Goal: Transaction & Acquisition: Purchase product/service

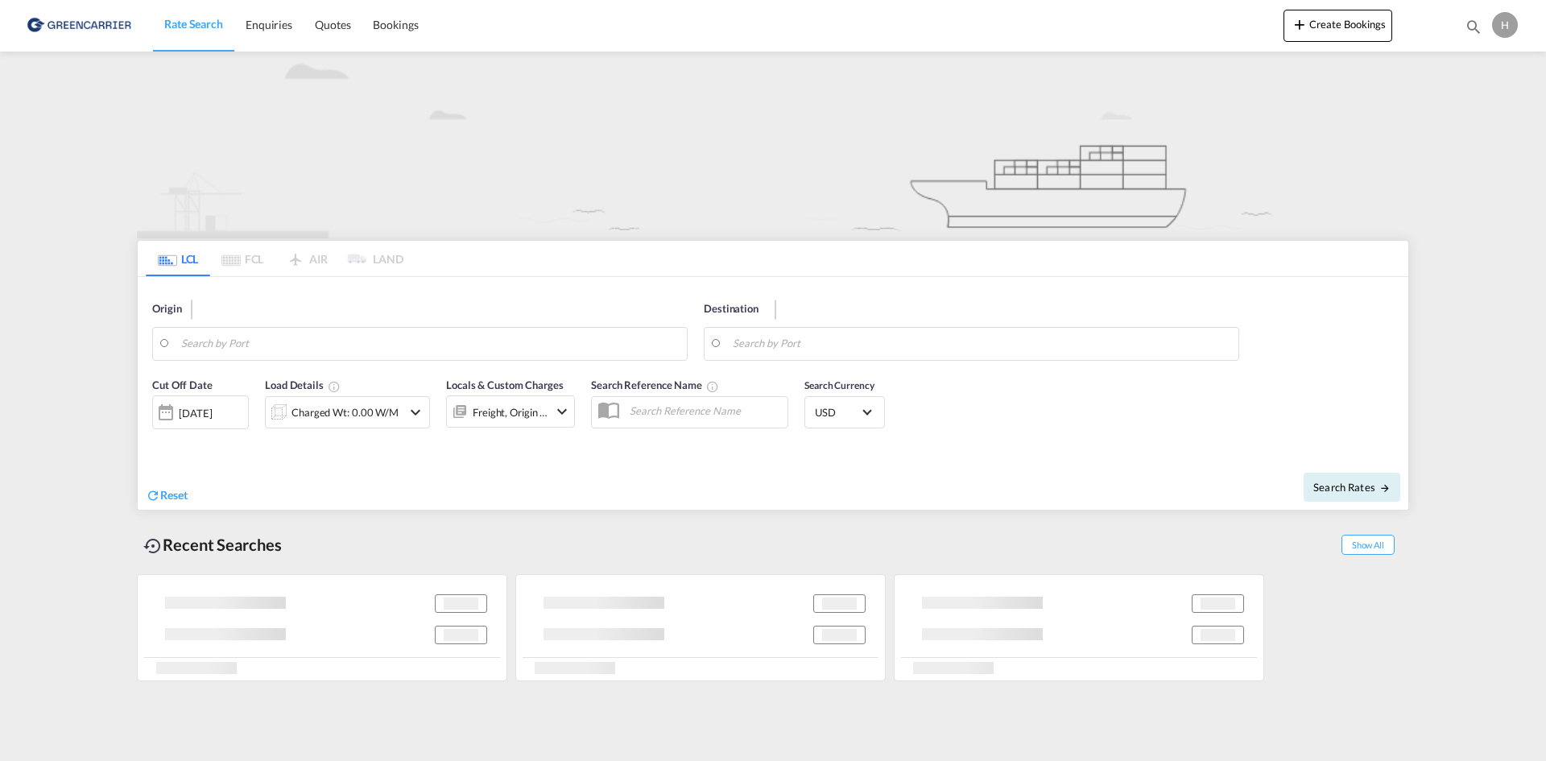
type input "4300"
type input "Haiphong, VNHPH"
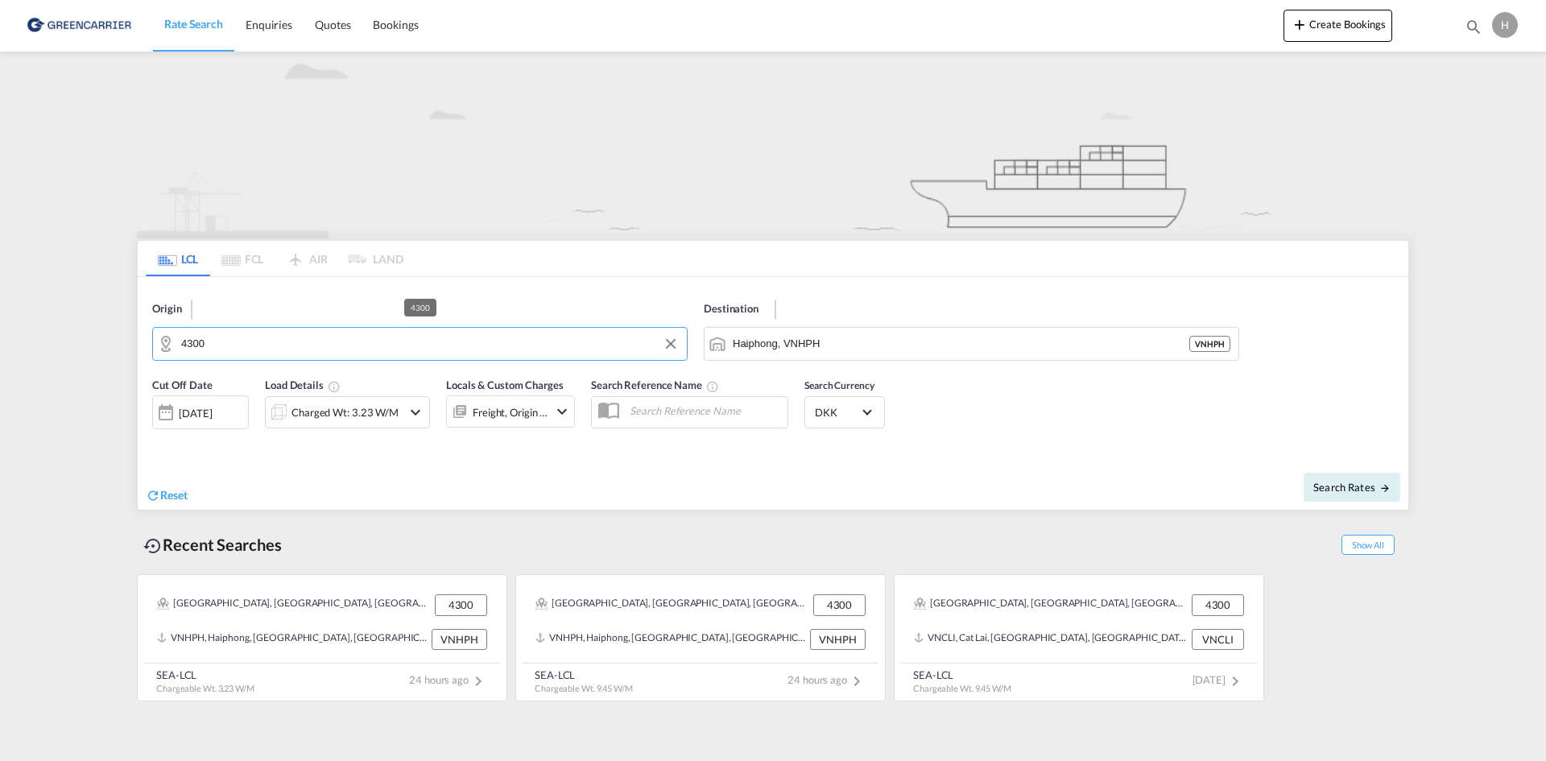
click at [372, 343] on input "4300" at bounding box center [430, 344] width 498 height 24
type input "5550"
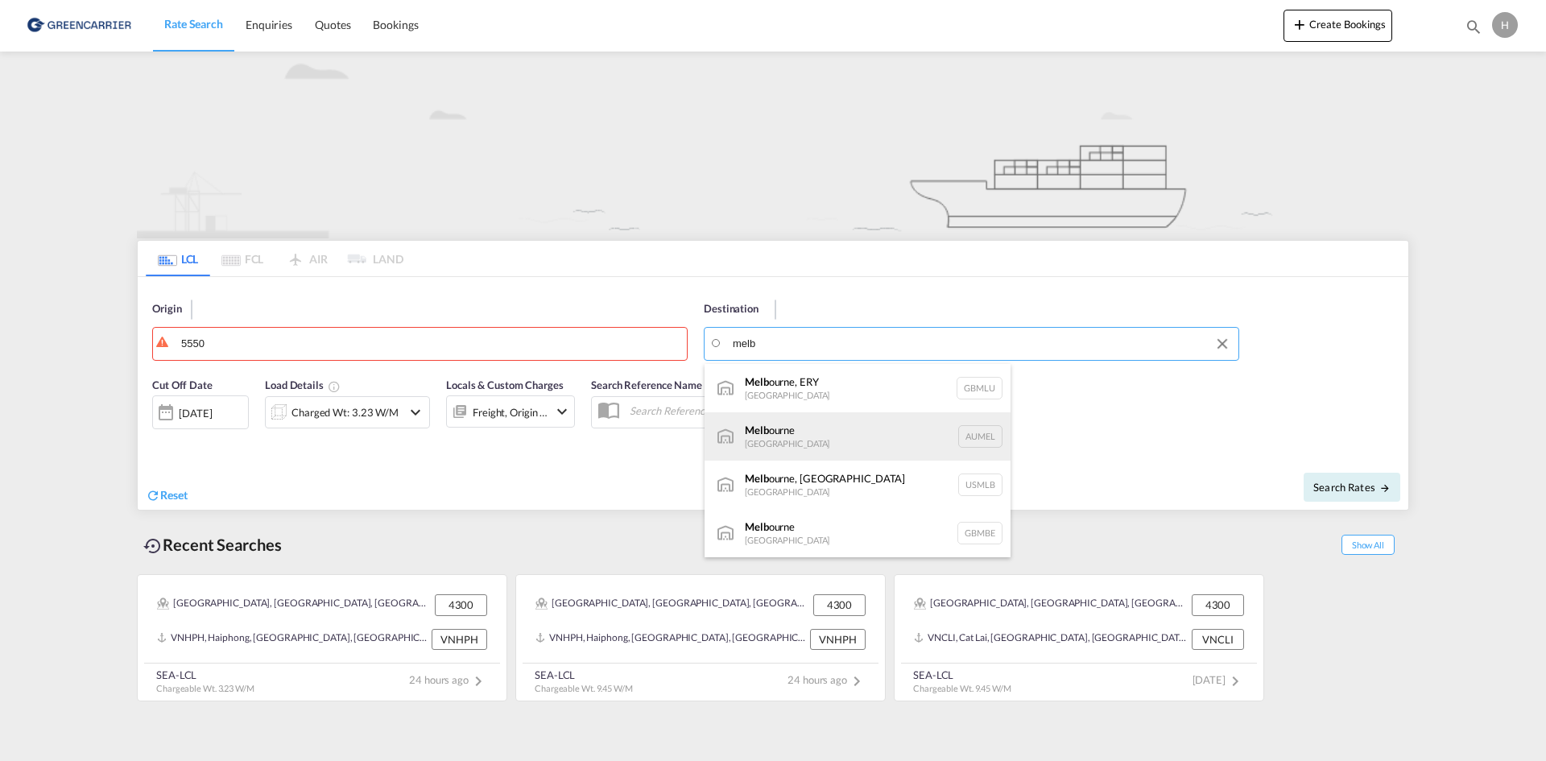
click at [834, 431] on div "Melb ourne Australia AUMEL" at bounding box center [858, 436] width 306 height 48
type input "[GEOGRAPHIC_DATA], [GEOGRAPHIC_DATA]"
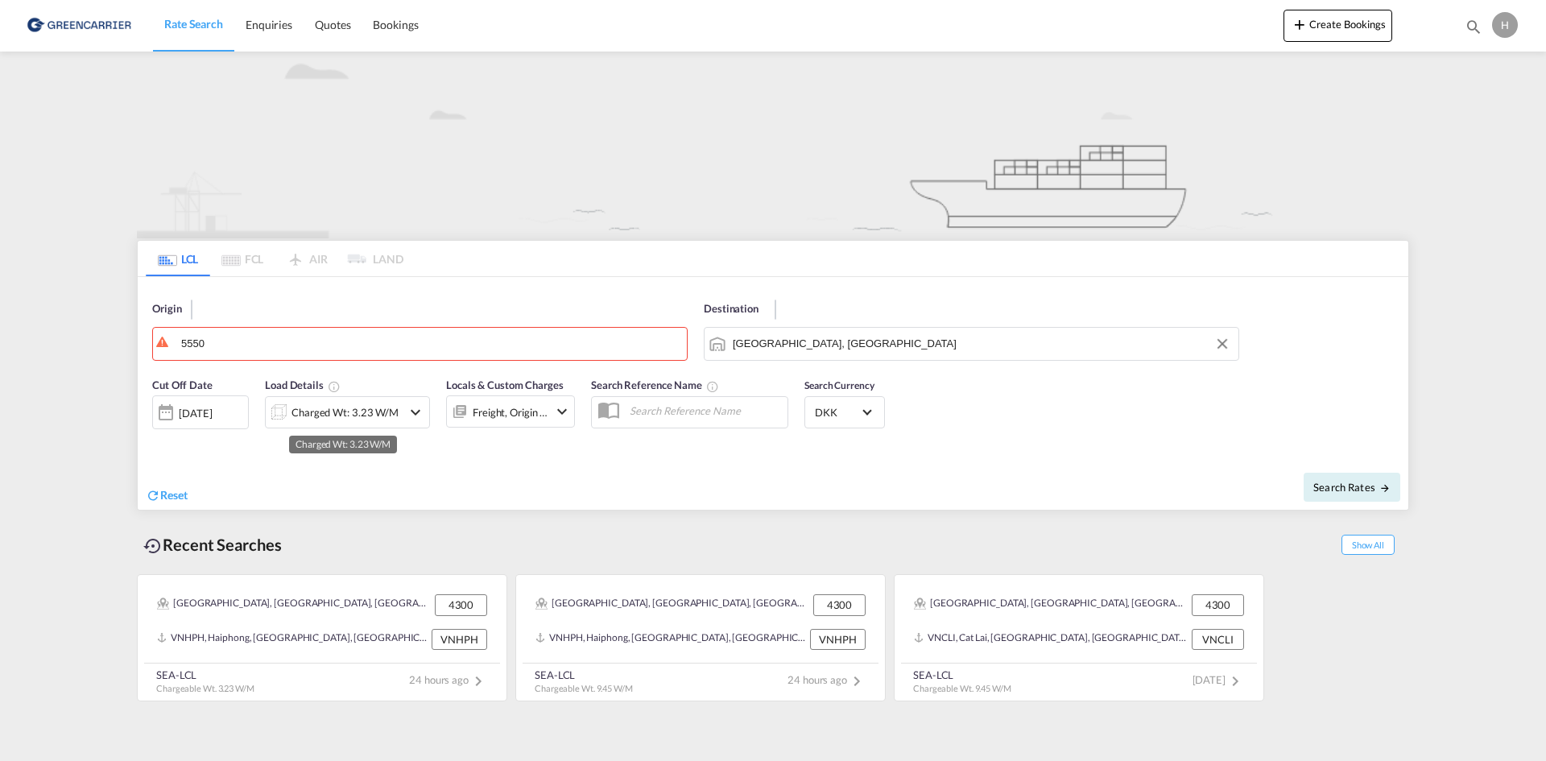
click at [325, 411] on div "Charged Wt: 3.23 W/M" at bounding box center [345, 412] width 107 height 23
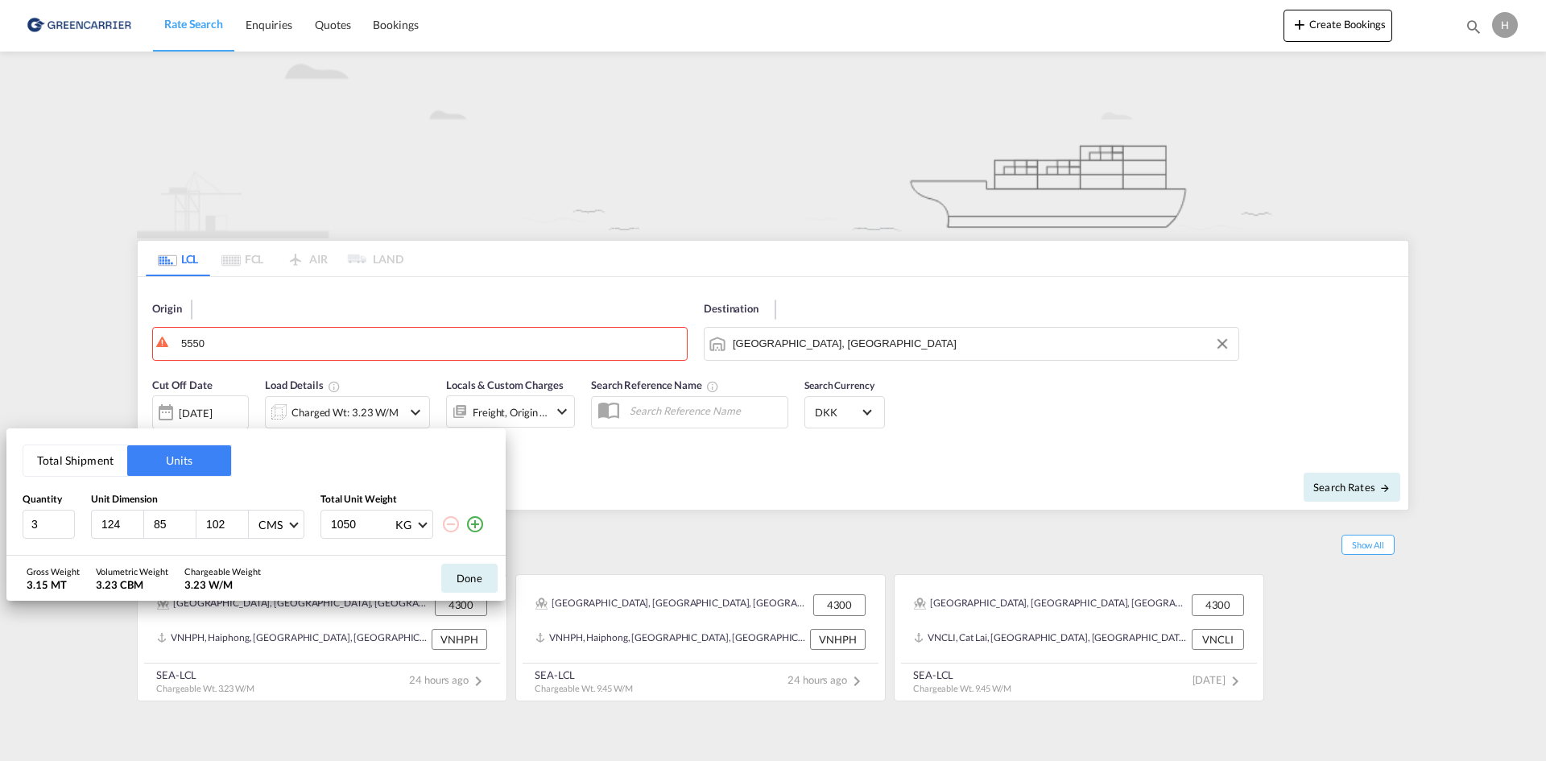
click at [271, 330] on div "Total Shipment Units Quantity Unit Dimension Total Unit Weight 3 124 85 102 CMS…" at bounding box center [773, 380] width 1546 height 761
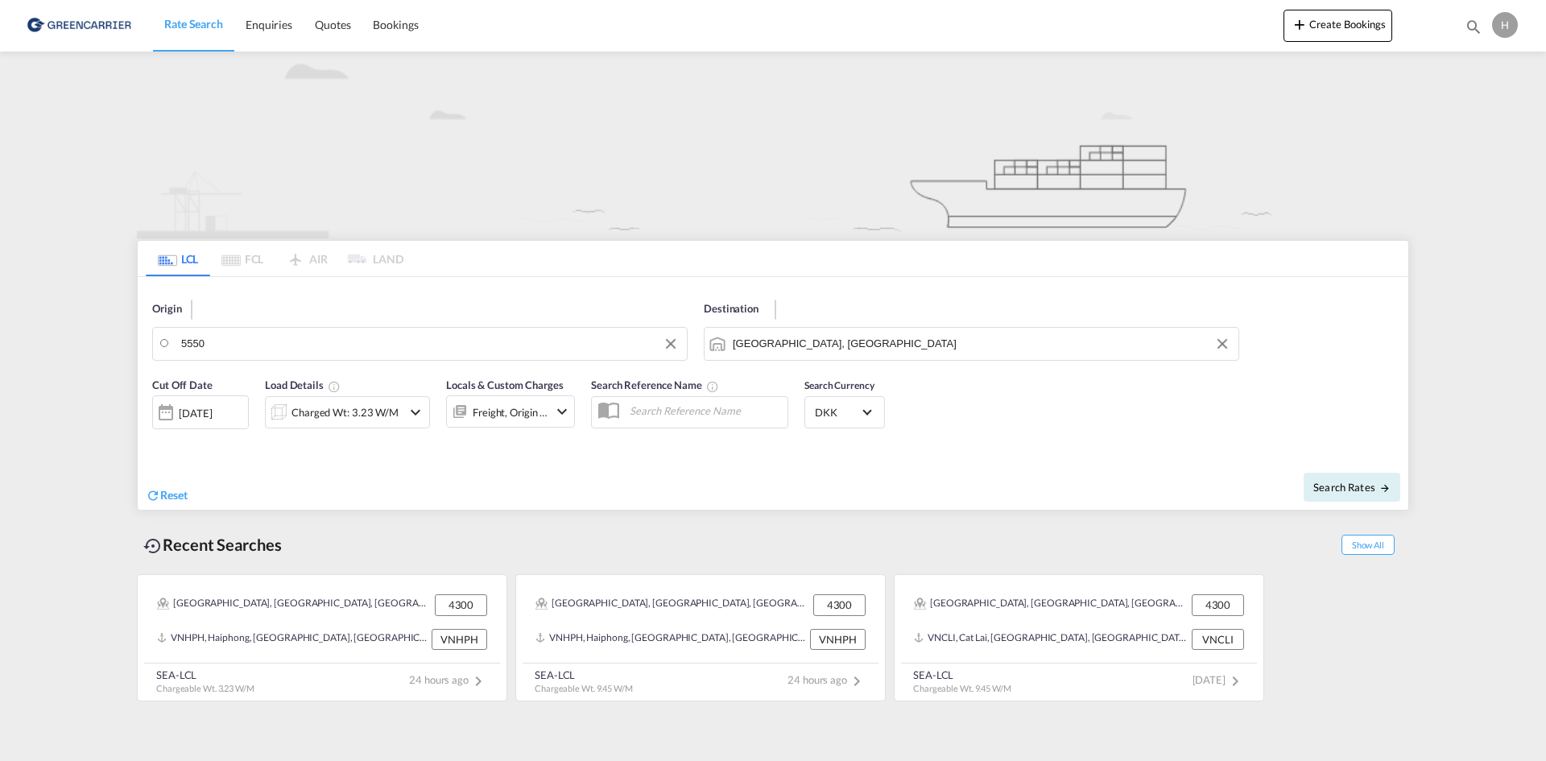
click at [254, 345] on body "Rate Search Enquiries Quotes Bookings Rate Search Enquiries" at bounding box center [773, 380] width 1546 height 761
click at [284, 387] on div "5550 DK-5550" at bounding box center [306, 388] width 306 height 48
type input "5550"
click at [254, 341] on input "5550" at bounding box center [430, 344] width 498 height 24
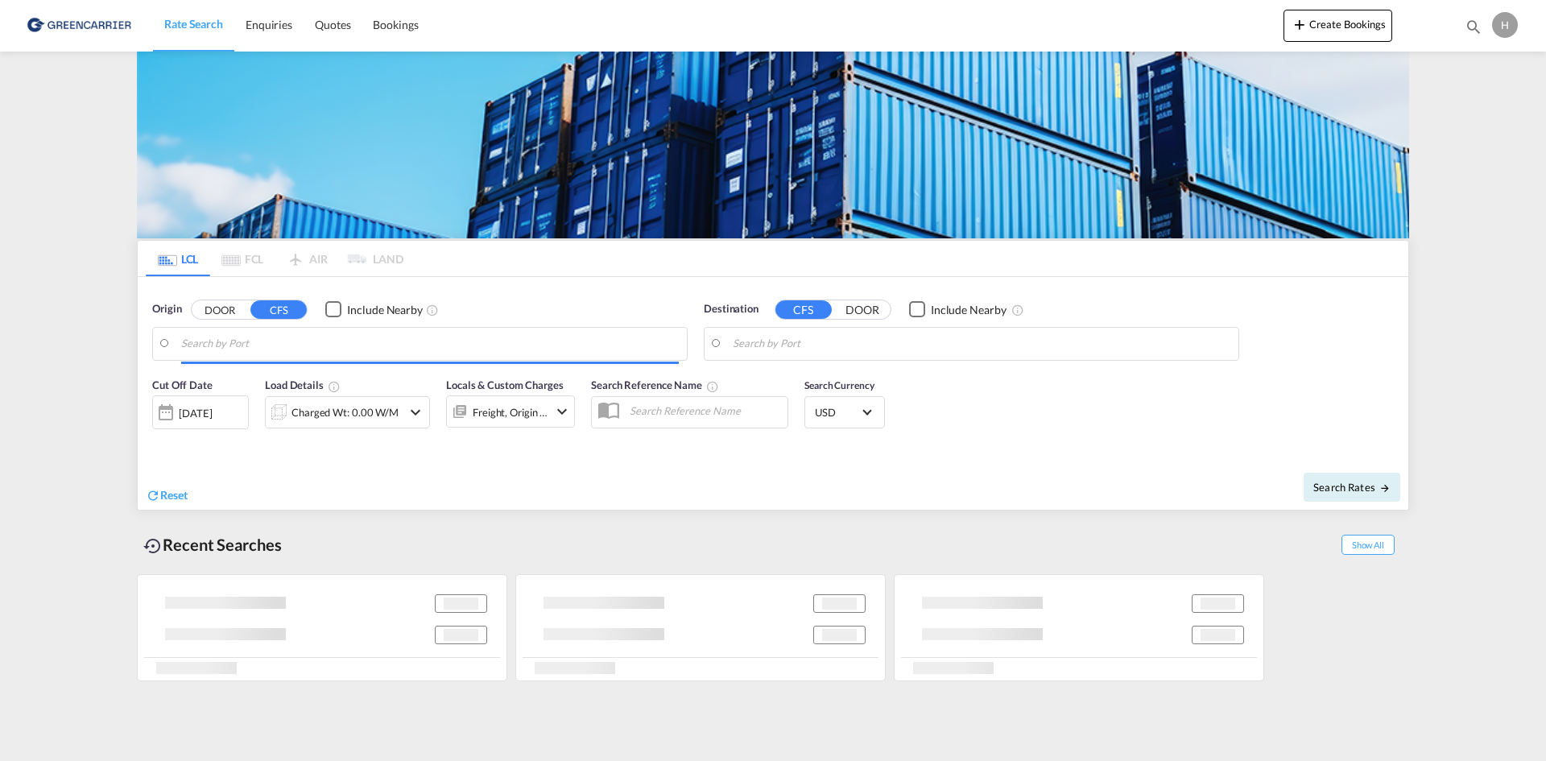
type input "DK-4300, Kastrup"
type input "Haiphong, VNHPH"
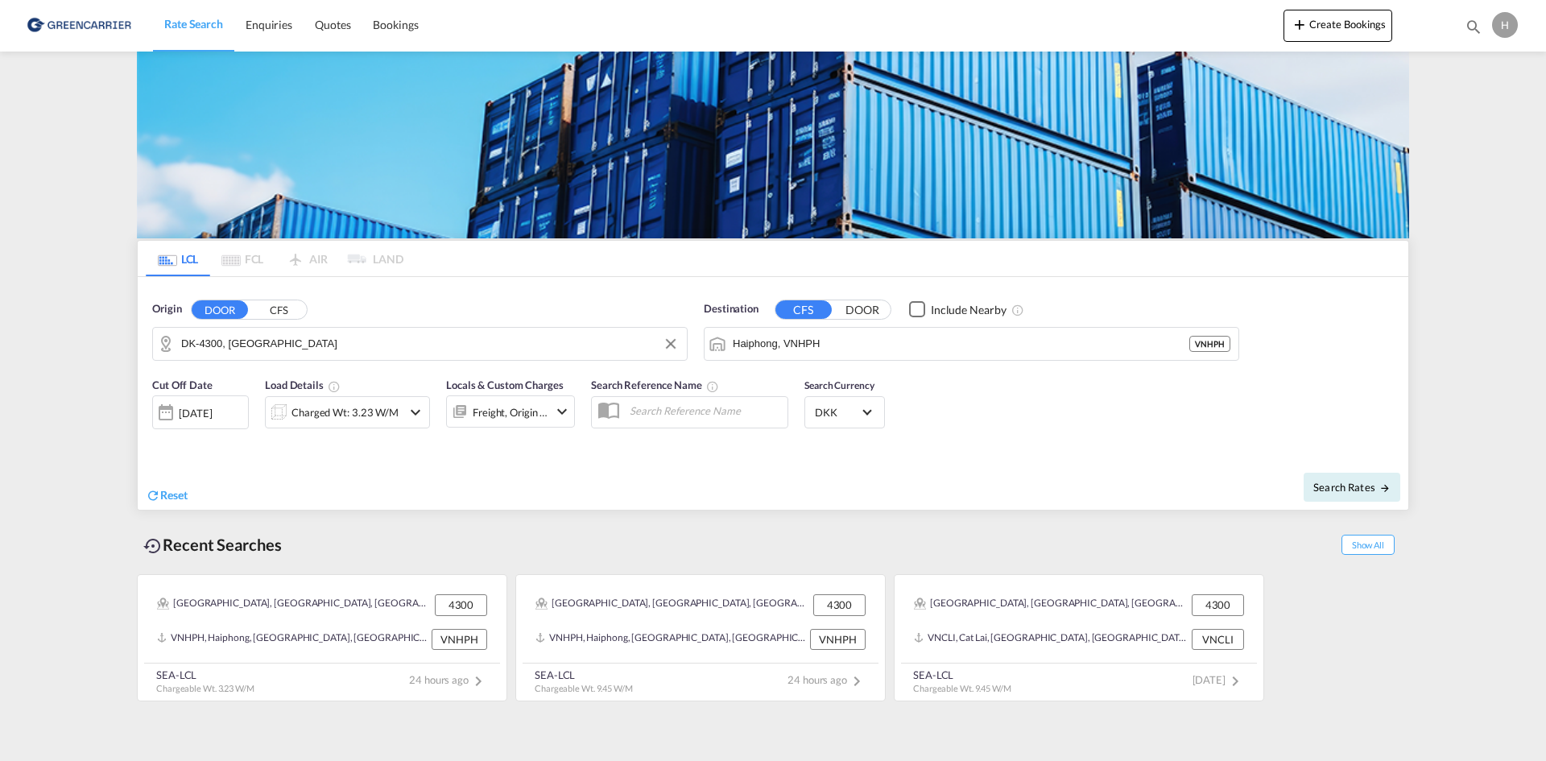
click at [216, 349] on input "DK-4300, Kastrup" at bounding box center [430, 344] width 498 height 24
click at [295, 383] on div "Birkende, Ferrits... , 5550 Denmark DK-5550" at bounding box center [306, 388] width 306 height 48
type input "DK-5550, Birkende, Ferritslev, Kappendrup, Langeskov, Marslev, Roenninge, Rynke…"
click at [887, 343] on input "Haiphong, VNHPH" at bounding box center [982, 344] width 498 height 24
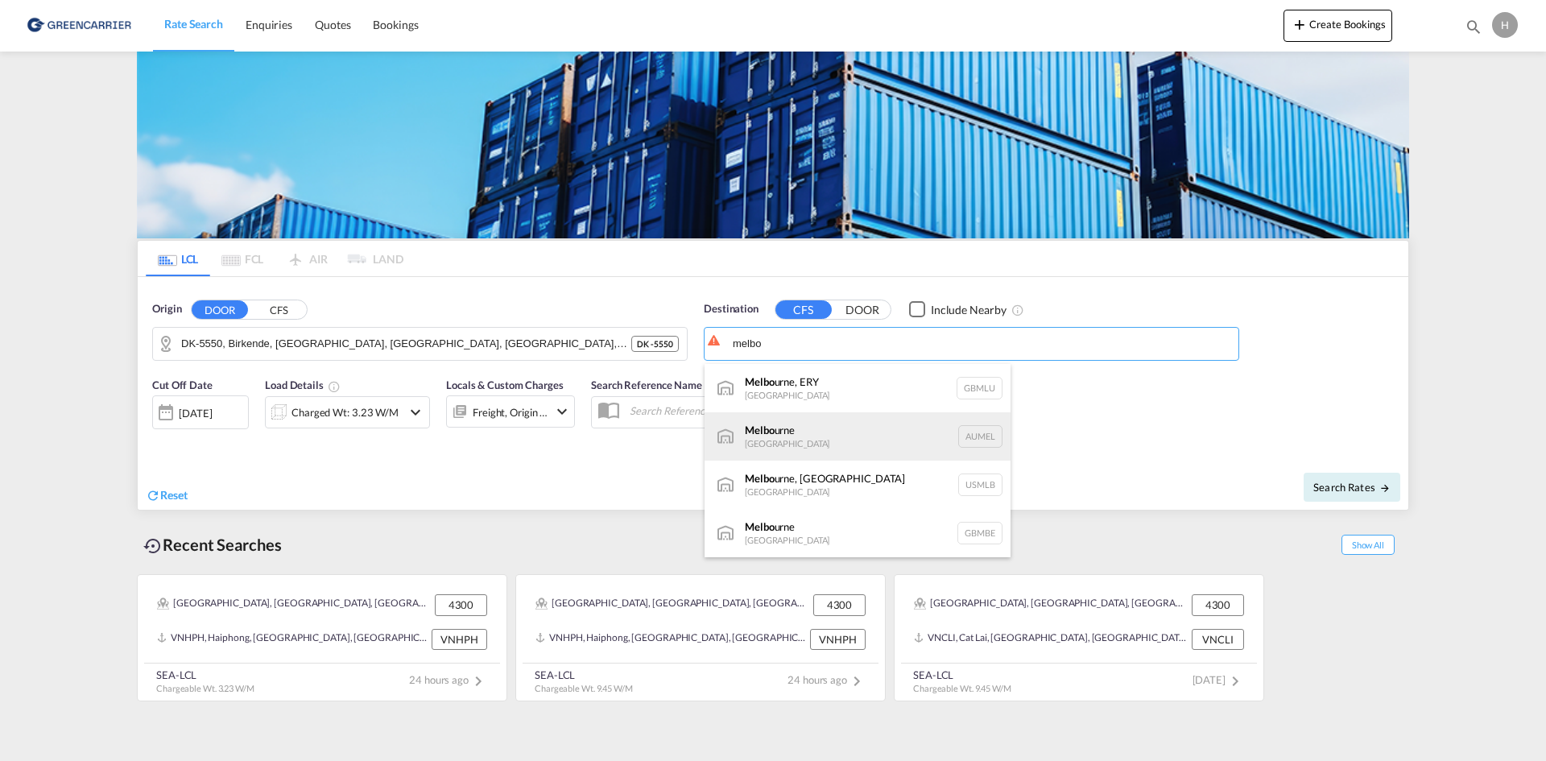
click at [844, 435] on div "Melbo urne Australia AUMEL" at bounding box center [858, 436] width 306 height 48
type input "Melbourne, AUMEL"
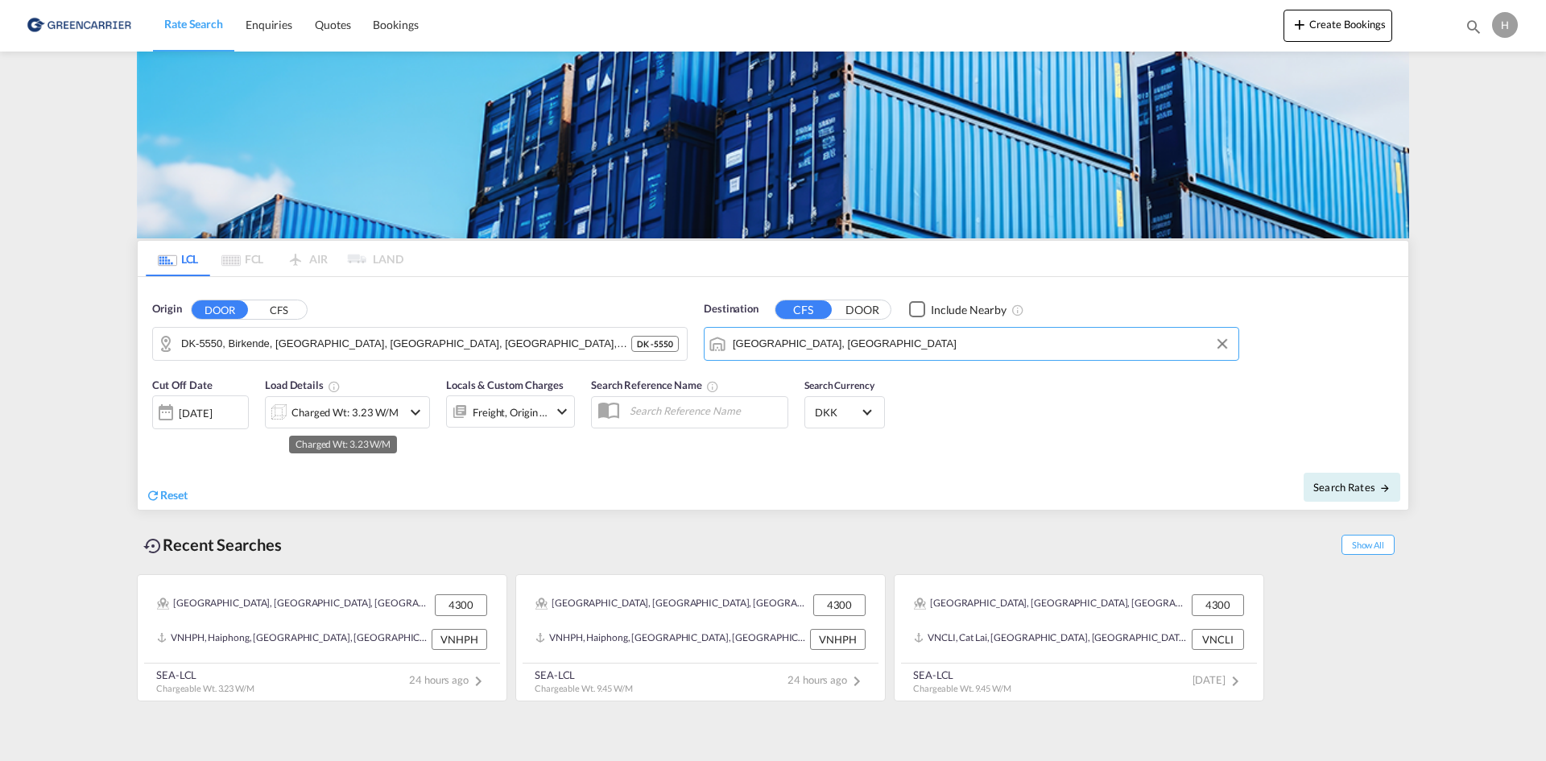
click at [309, 414] on div "Charged Wt: 3.23 W/M" at bounding box center [345, 412] width 107 height 23
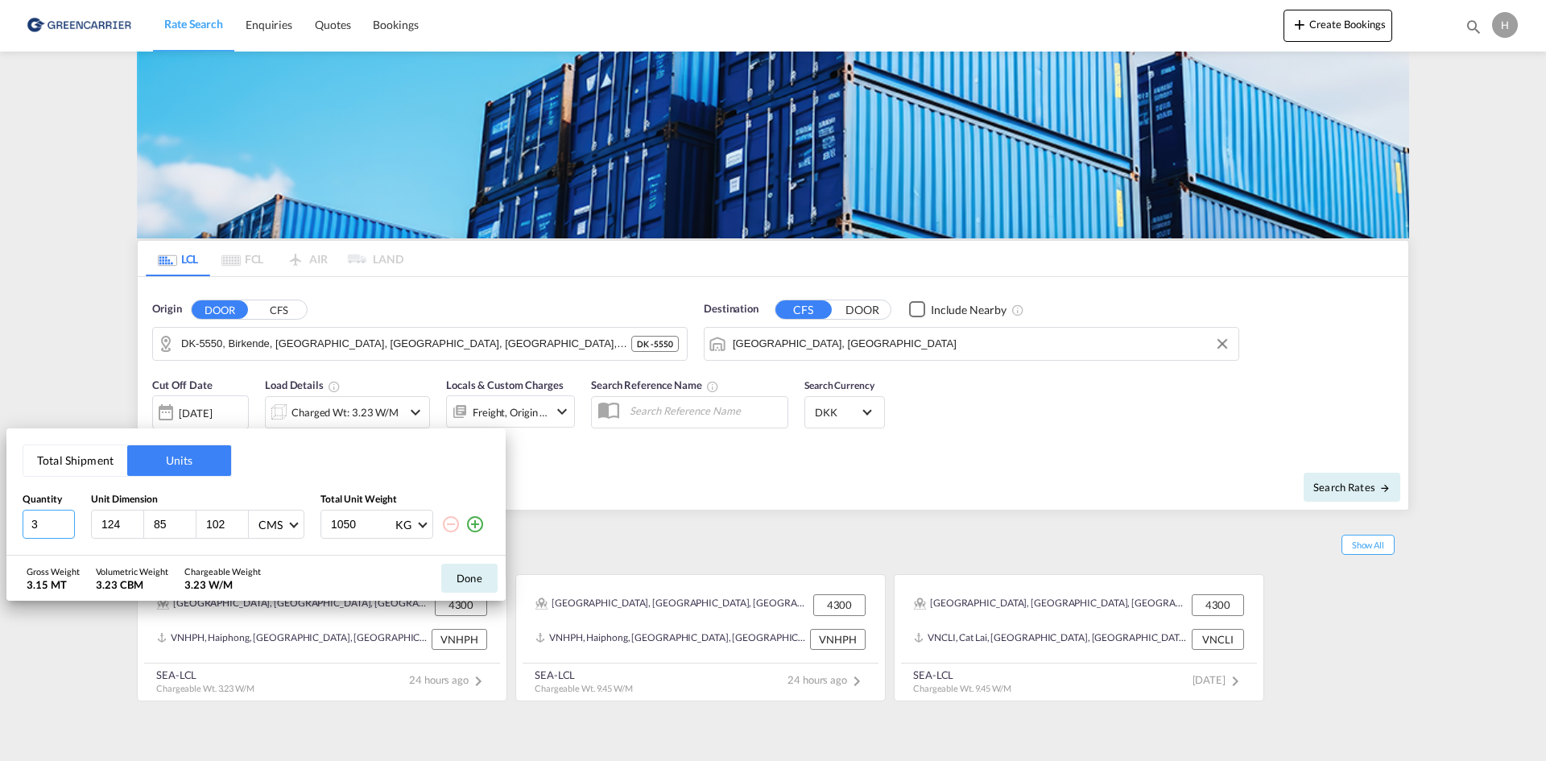
drag, startPoint x: 41, startPoint y: 522, endPoint x: 15, endPoint y: 522, distance: 25.8
click at [16, 522] on div "Total Shipment Units Quantity Unit Dimension Total Unit Weight 3 124 85 102 CMS…" at bounding box center [255, 491] width 499 height 127
click at [77, 440] on div "Total Shipment Units Quantity Unit Dimension Total Unit Weight 3 124 85 102 CMS…" at bounding box center [255, 491] width 499 height 127
click at [71, 460] on button "Total Shipment" at bounding box center [75, 460] width 104 height 31
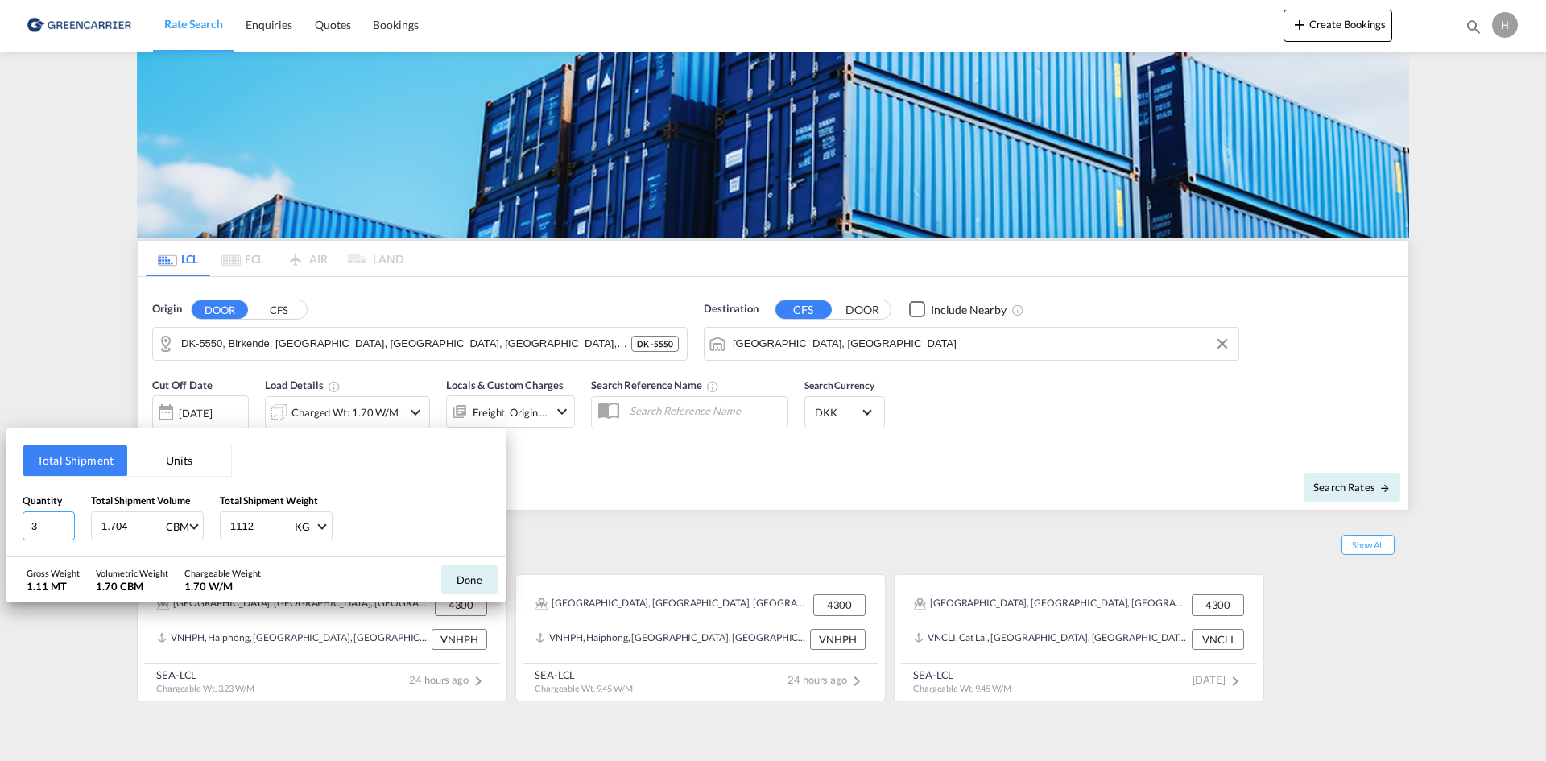
click at [39, 530] on input "3" at bounding box center [49, 525] width 52 height 29
type input "4"
type input "6.651"
type input "906"
click at [475, 575] on button "Done" at bounding box center [469, 579] width 56 height 29
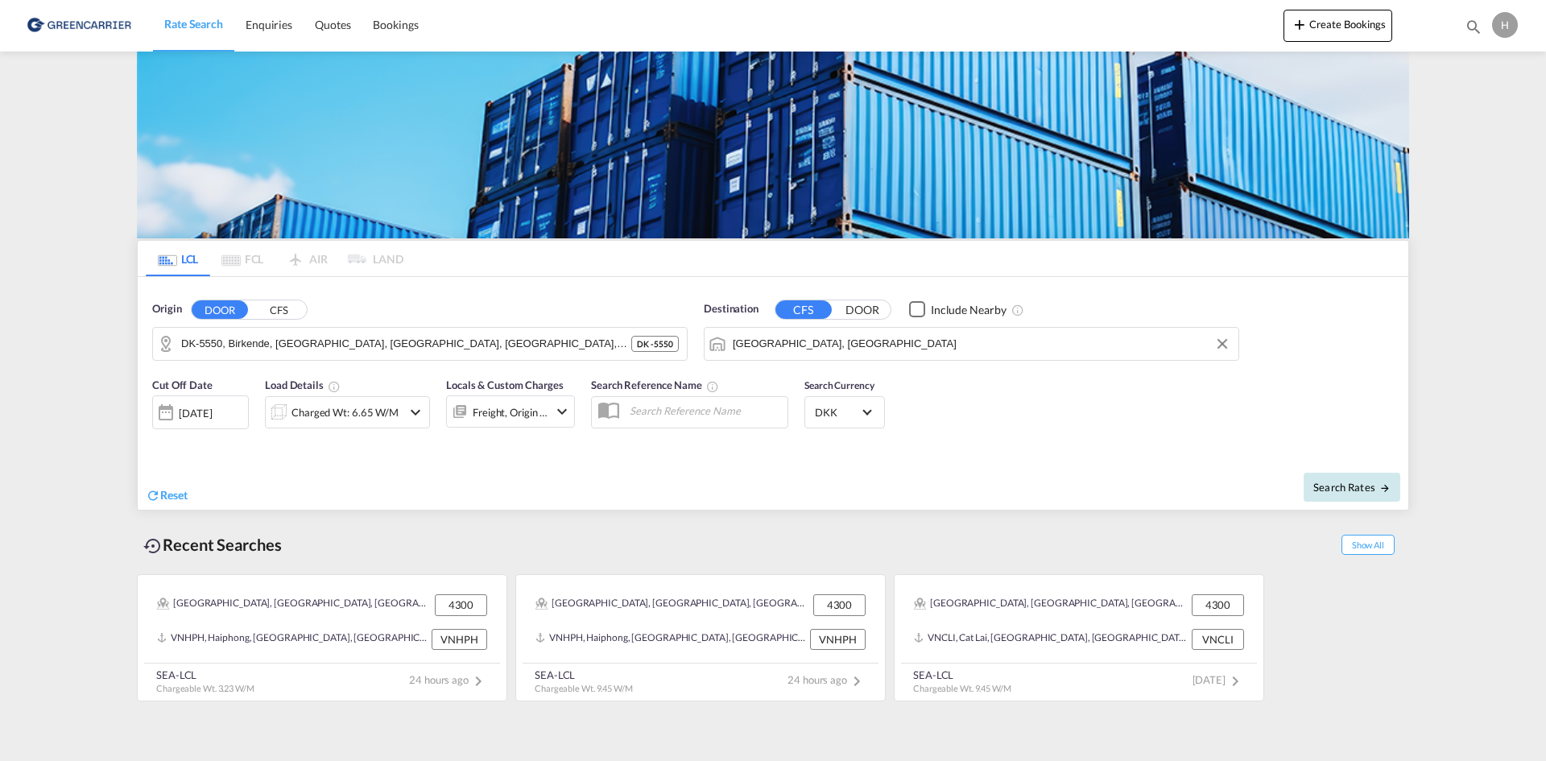
click at [1335, 485] on span "Search Rates" at bounding box center [1351, 487] width 77 height 13
type input "5550 to AUMEL / 12 Sep 2025"
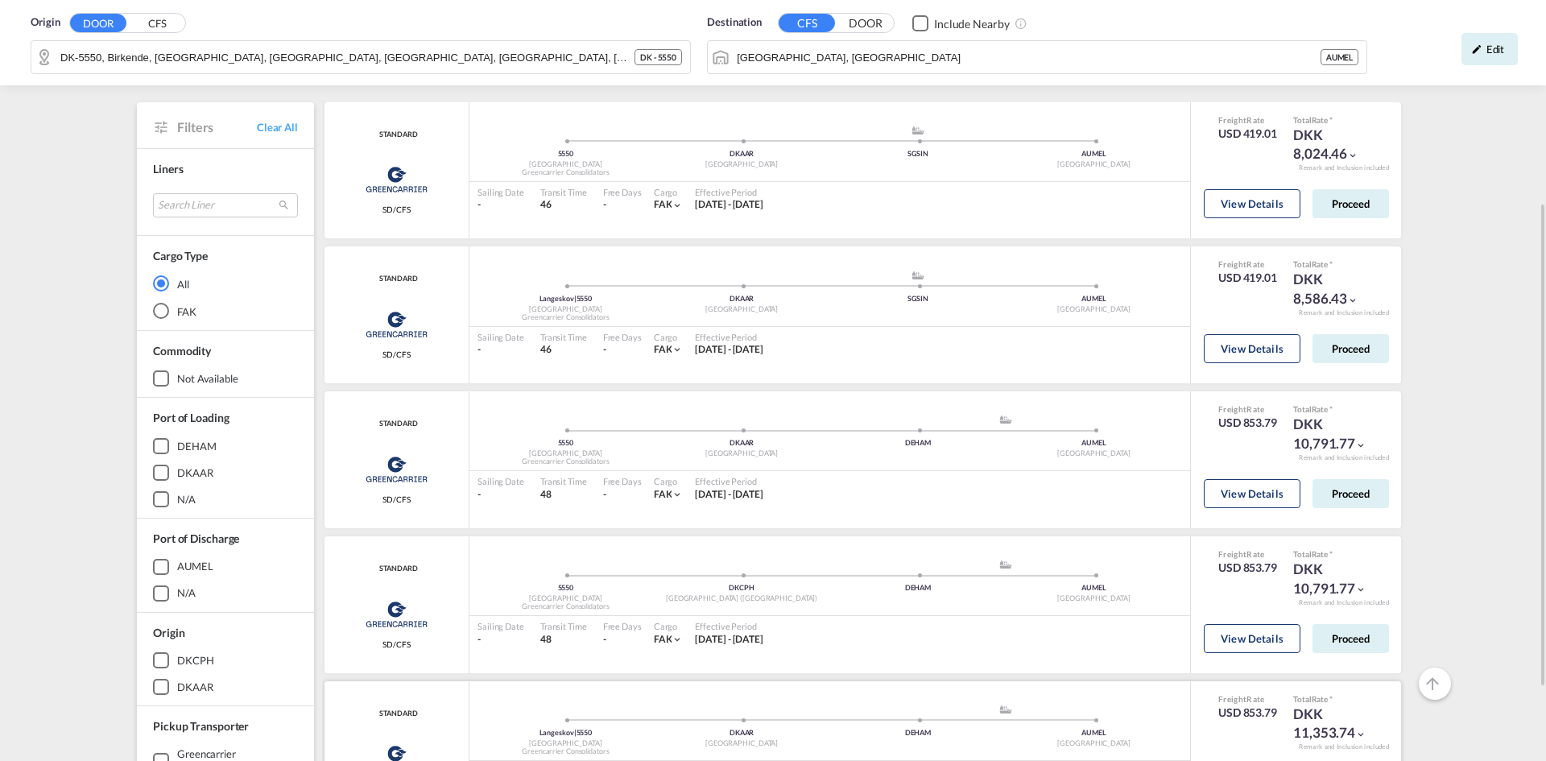
scroll to position [30, 0]
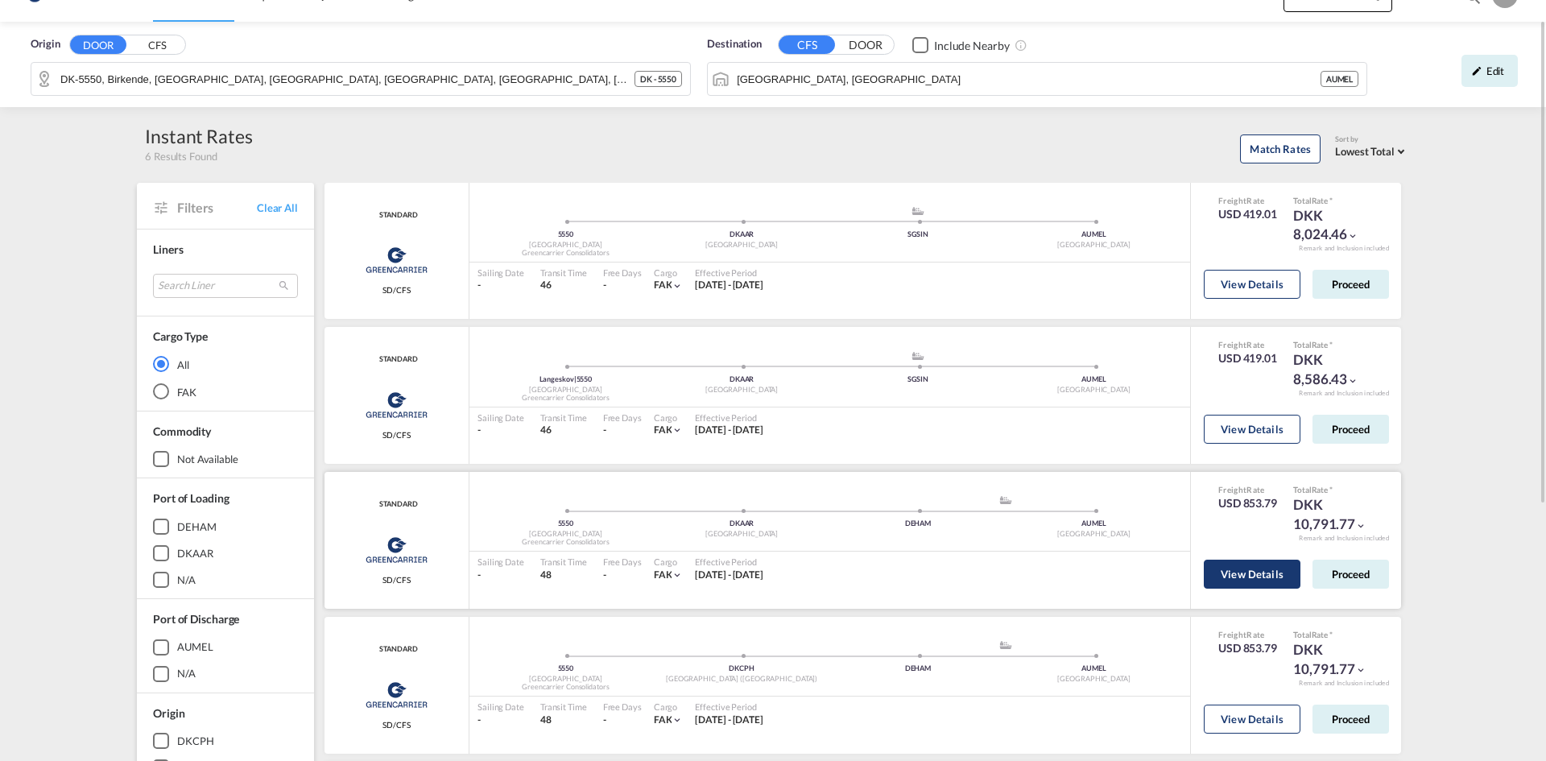
click at [1259, 575] on button "View Details" at bounding box center [1252, 574] width 97 height 29
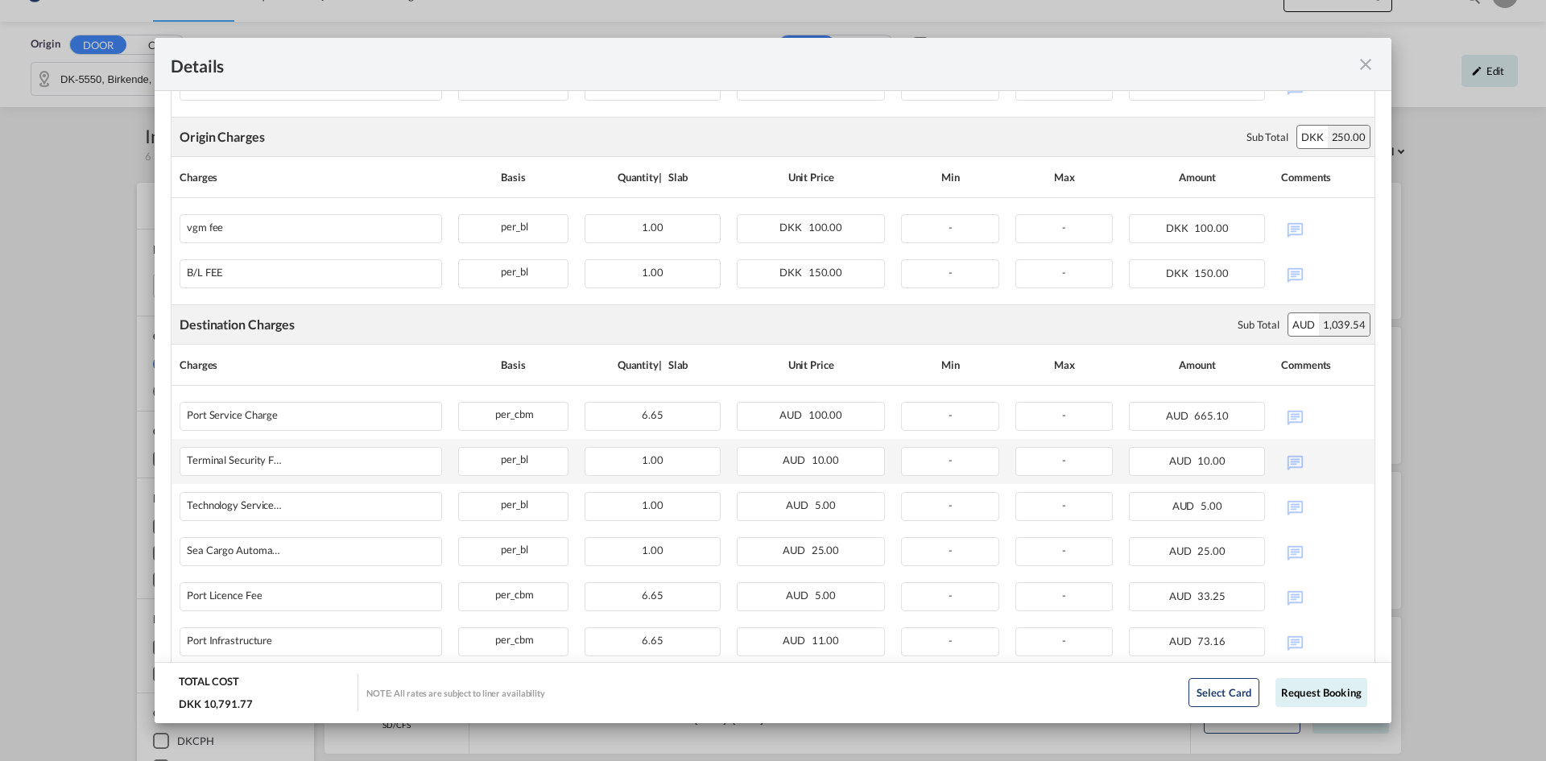
scroll to position [805, 0]
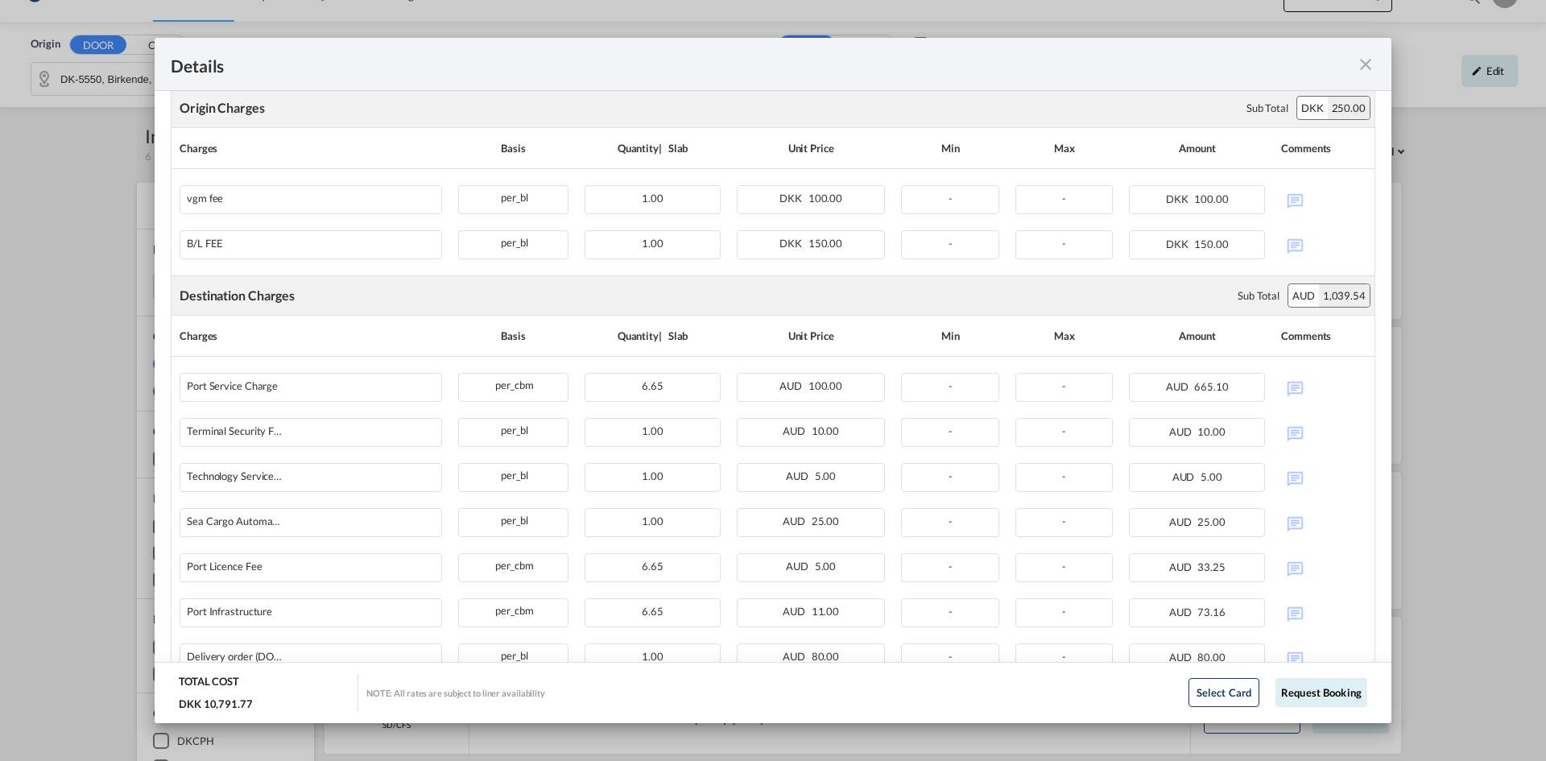
drag, startPoint x: 1362, startPoint y: 57, endPoint x: 1346, endPoint y: 64, distance: 17.7
click at [1362, 57] on md-icon "icon-close fg-AAA8AD m-0 cursor" at bounding box center [1365, 64] width 19 height 19
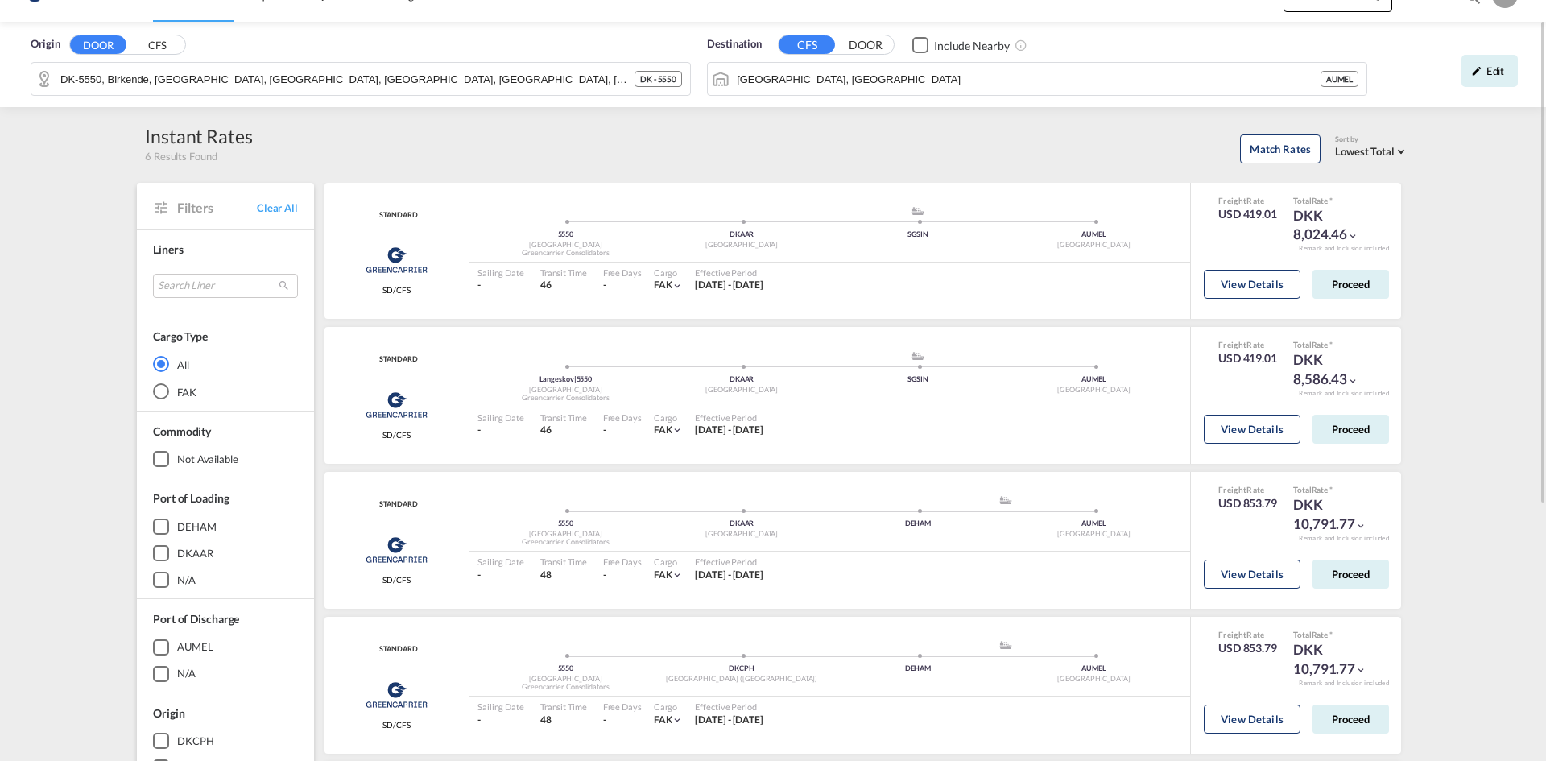
click at [815, 85] on div "Destination CFS DOOR Include Nearby Melbourne, AUMEL AUMEL" at bounding box center [1037, 66] width 660 height 60
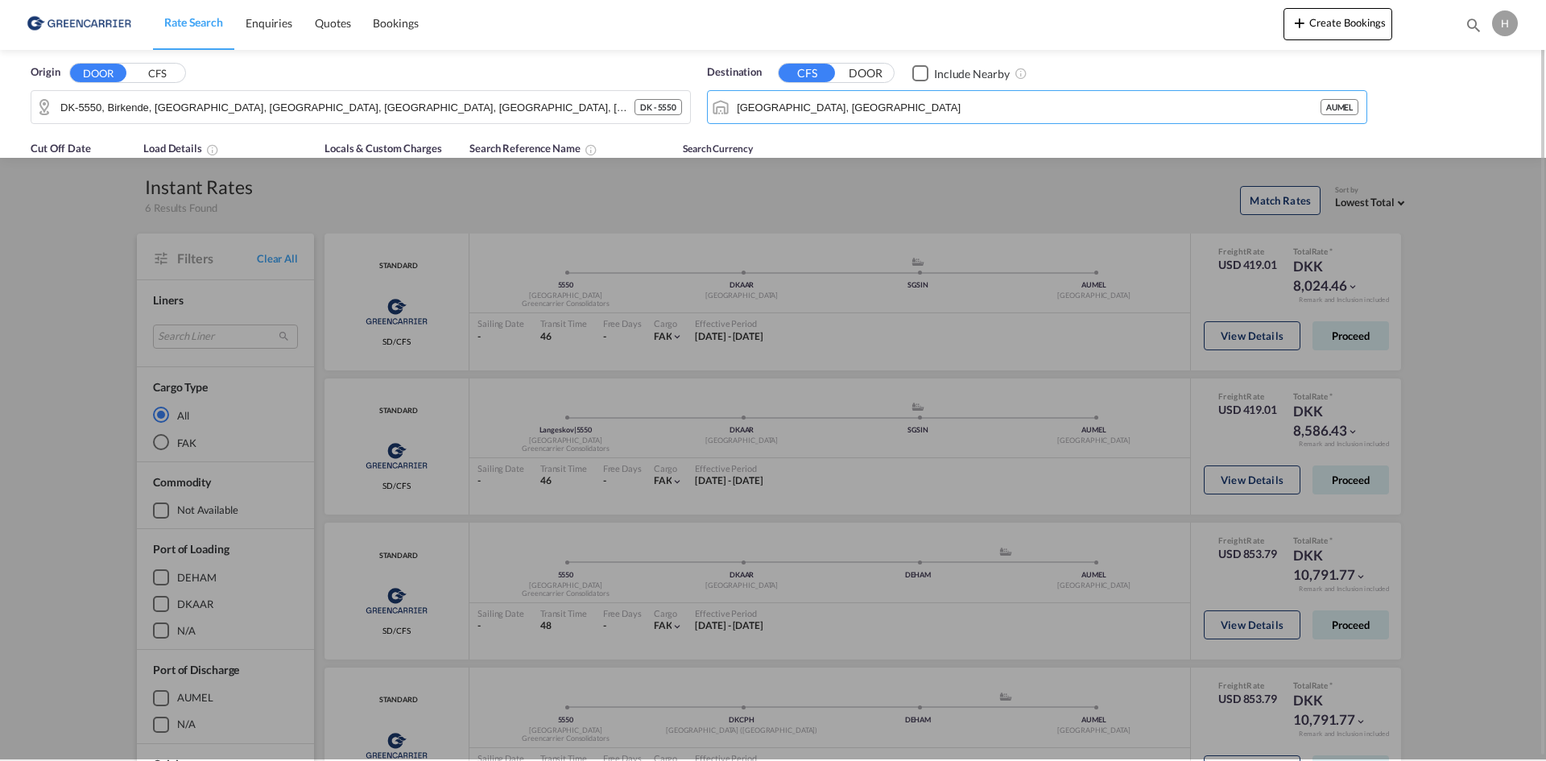
scroll to position [0, 0]
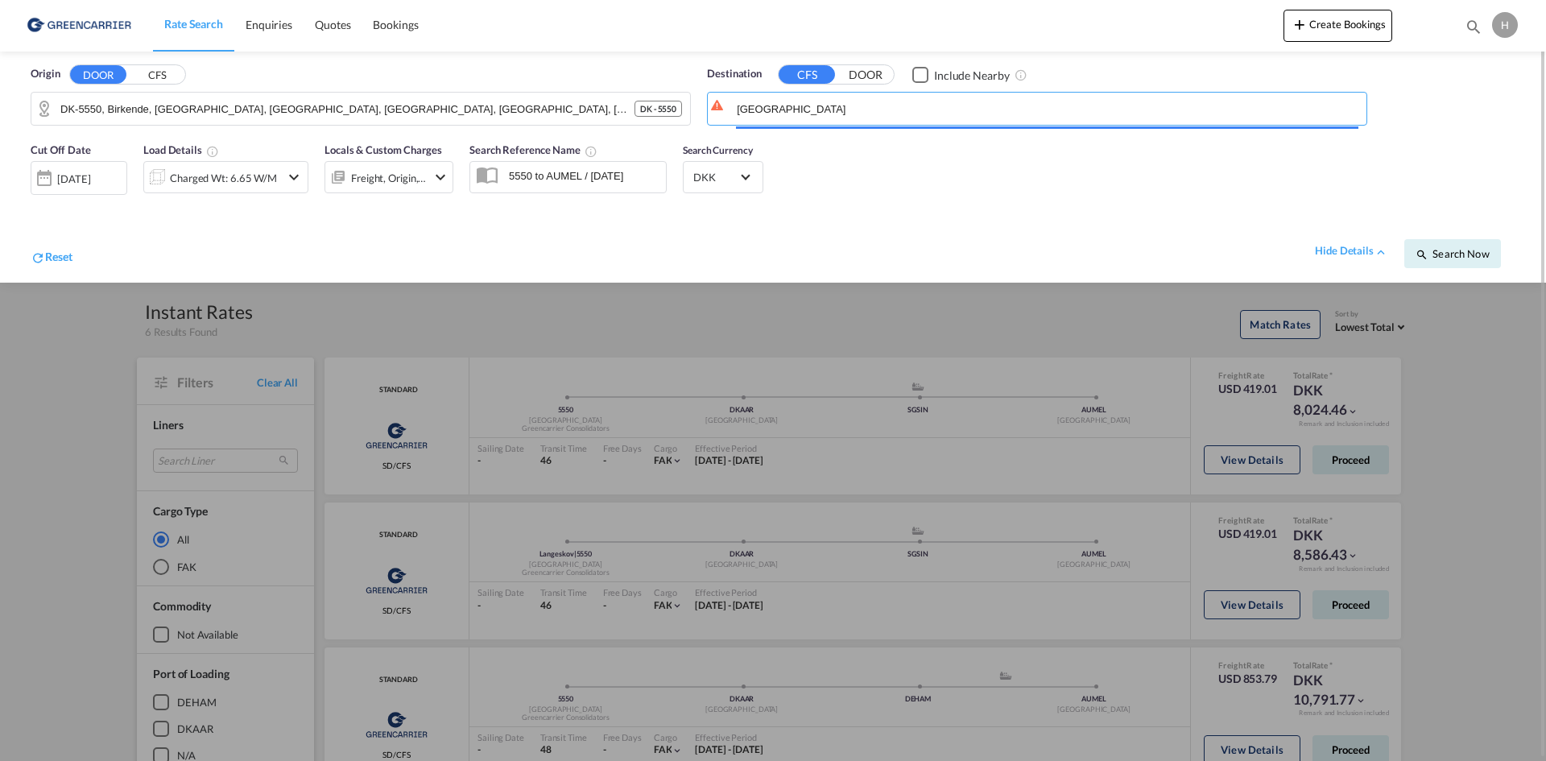
type input "melbourne"
click at [921, 176] on div "Cut Off Date 12 Sep 2025 12/09/2025 Load Details Charged Wt: 6.65 W/M Locals & …" at bounding box center [773, 208] width 1514 height 149
click at [846, 98] on input "melbourne" at bounding box center [1048, 109] width 622 height 24
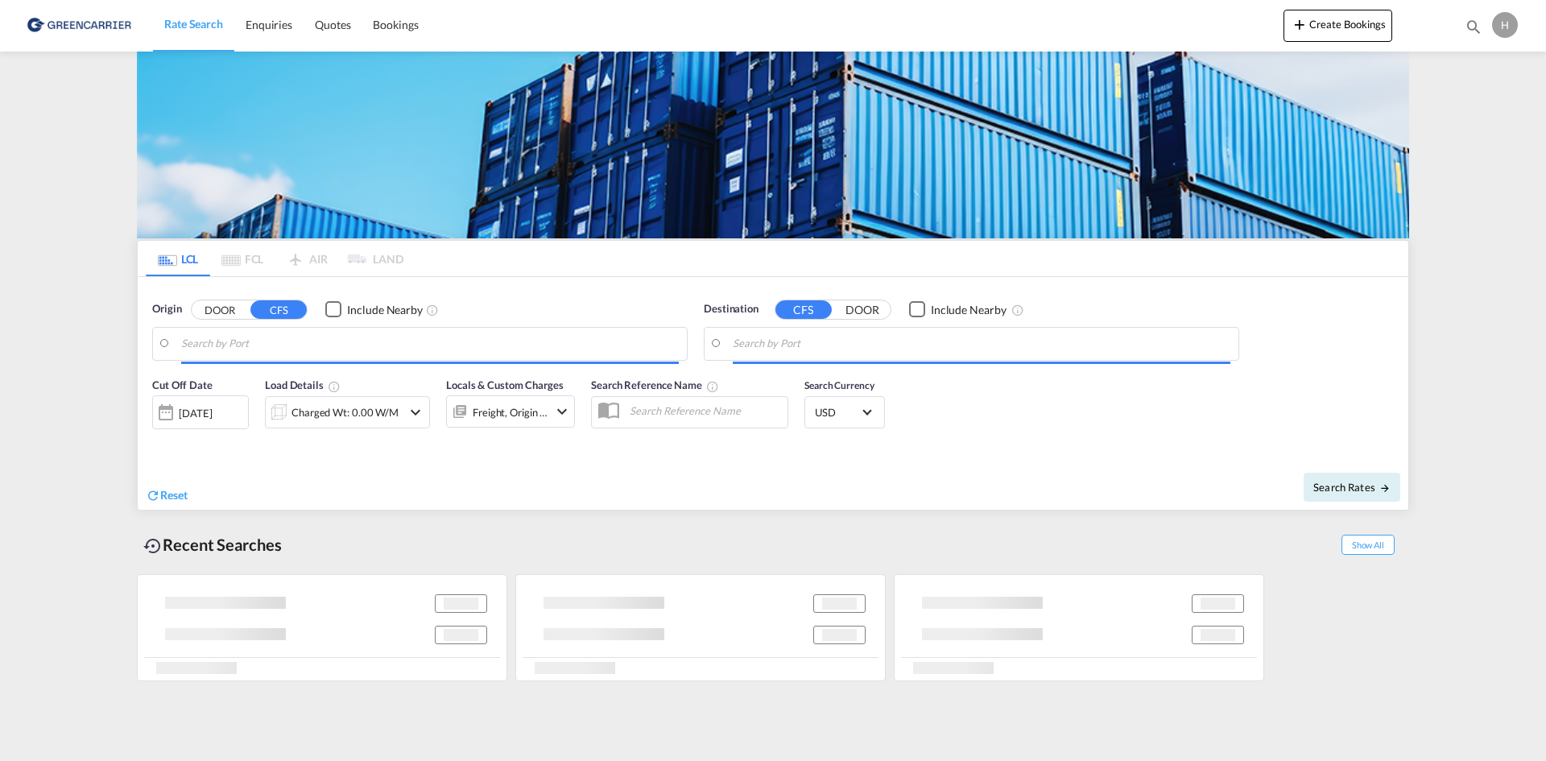
type input "DK-5550, Birkende, [GEOGRAPHIC_DATA], [GEOGRAPHIC_DATA], [GEOGRAPHIC_DATA], [GE…"
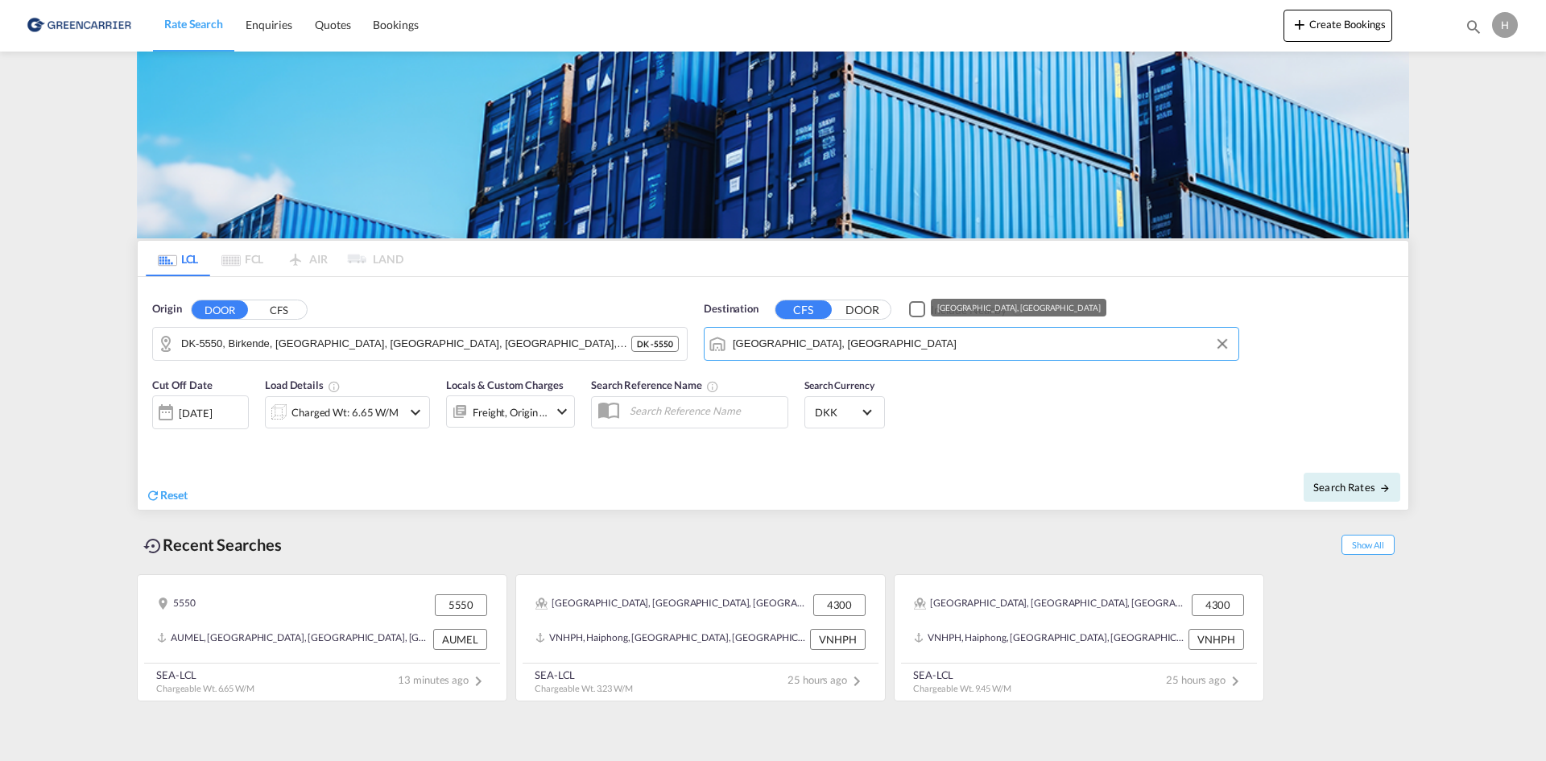
click at [776, 348] on input "[GEOGRAPHIC_DATA], [GEOGRAPHIC_DATA]" at bounding box center [982, 344] width 498 height 24
click at [854, 348] on input "[GEOGRAPHIC_DATA], [GEOGRAPHIC_DATA]" at bounding box center [982, 344] width 498 height 24
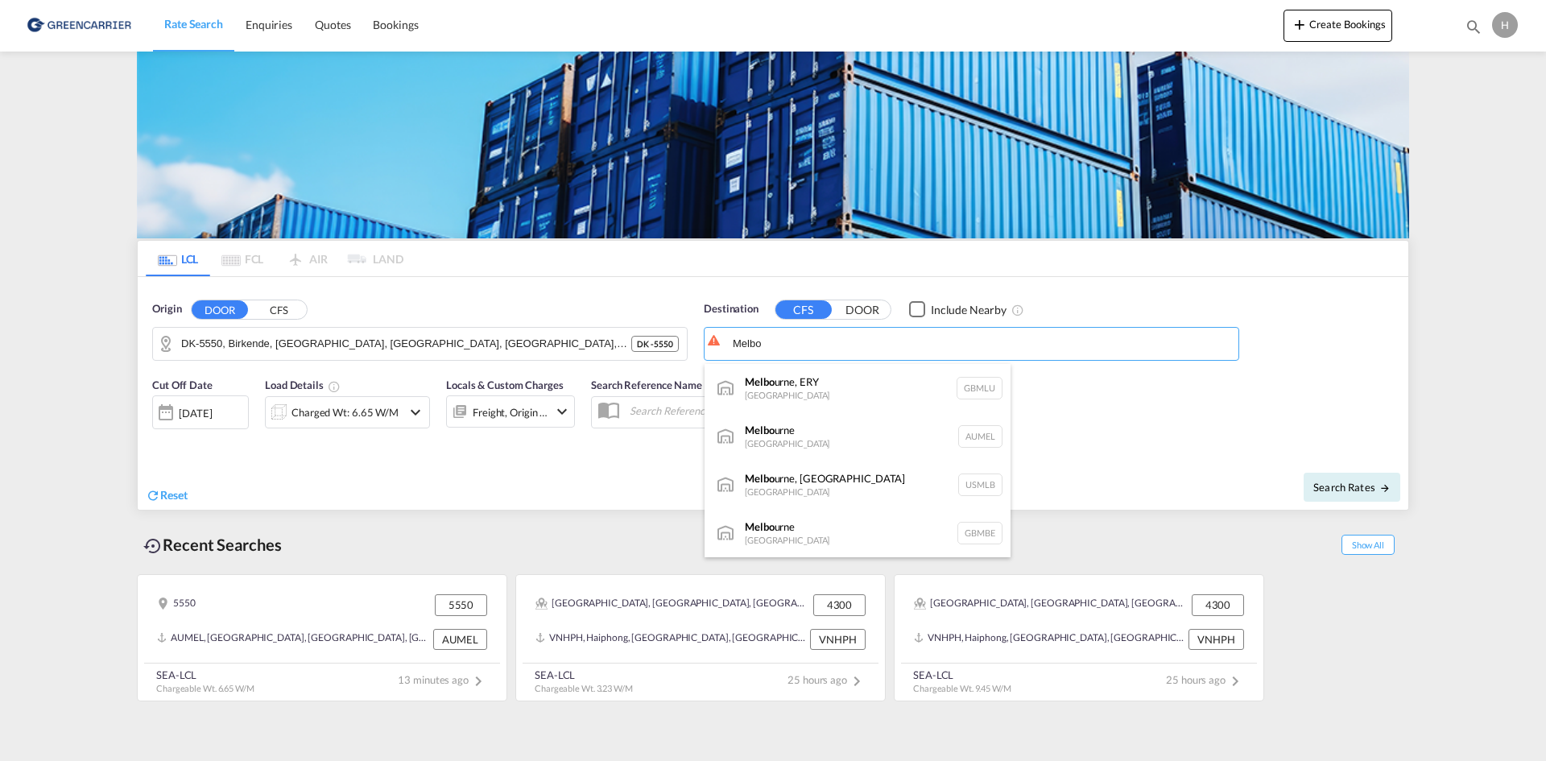
click at [788, 432] on div "Melbo urne Australia AUMEL" at bounding box center [858, 436] width 306 height 48
type input "Melbourne, AUMEL"
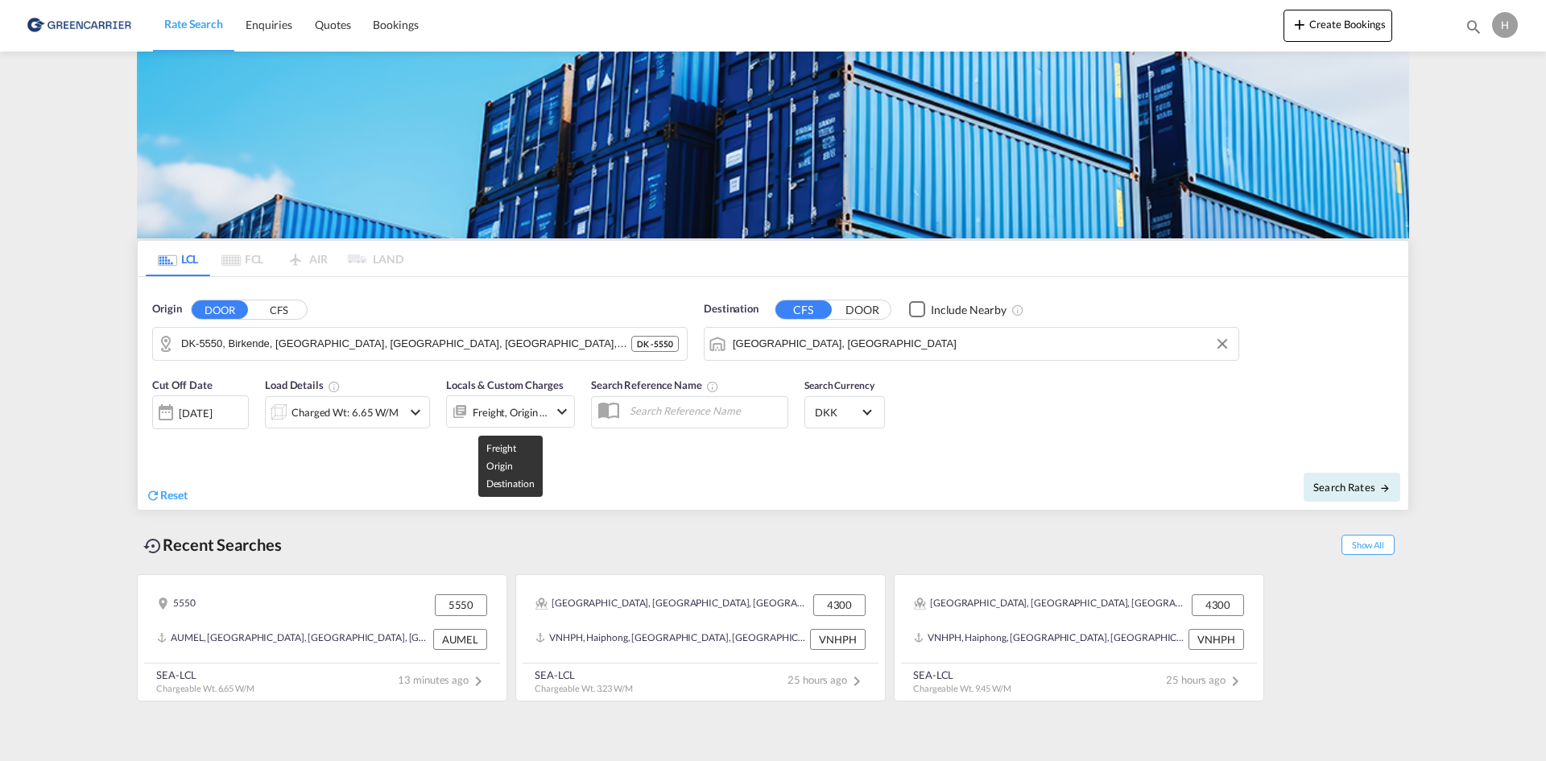
click at [499, 407] on div "Freight, Origin +1" at bounding box center [511, 412] width 76 height 23
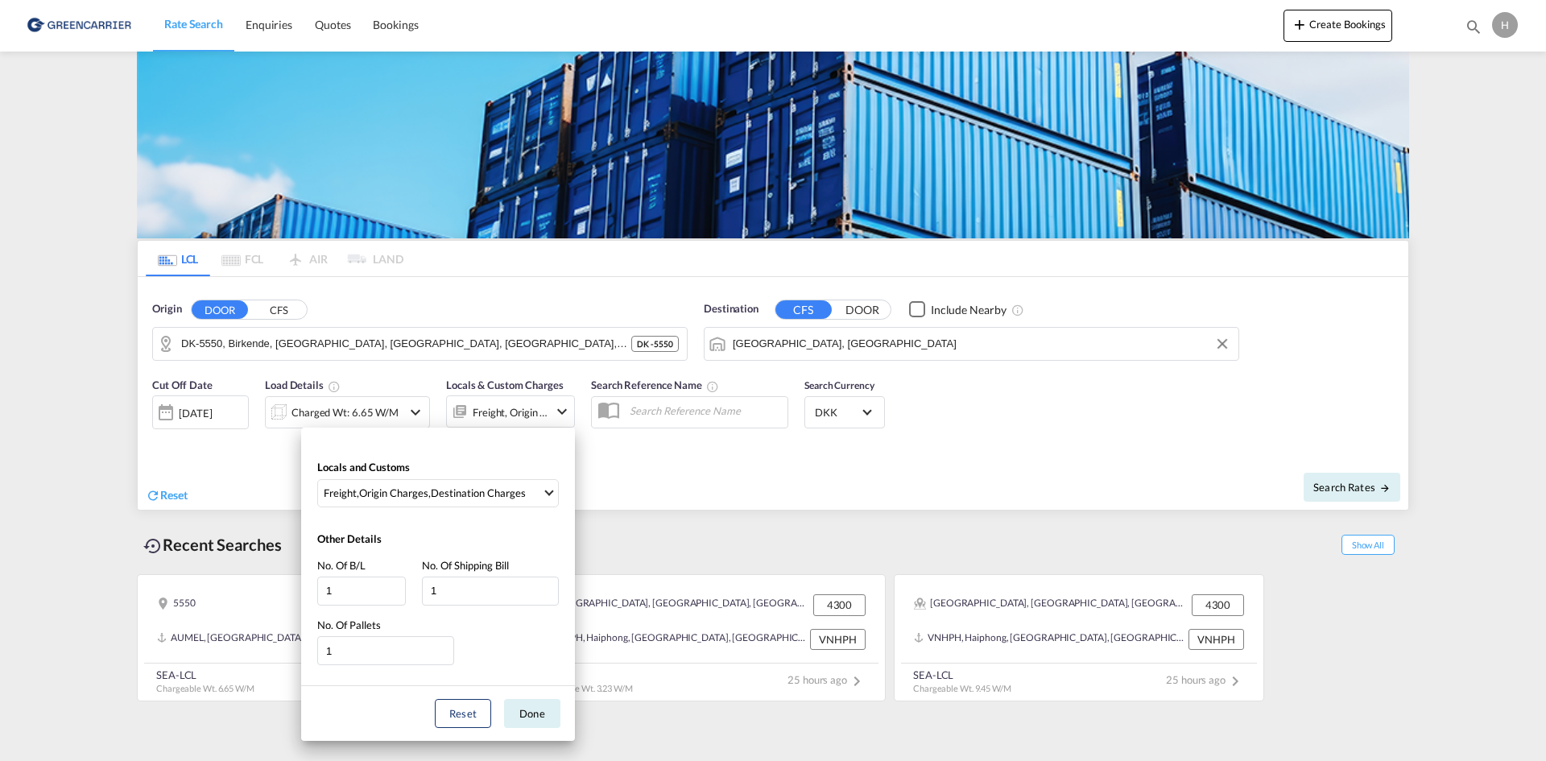
click at [652, 507] on div "Locals and Customs Freight , Origin Charges , Destination Charges Clear All Sel…" at bounding box center [773, 380] width 1546 height 761
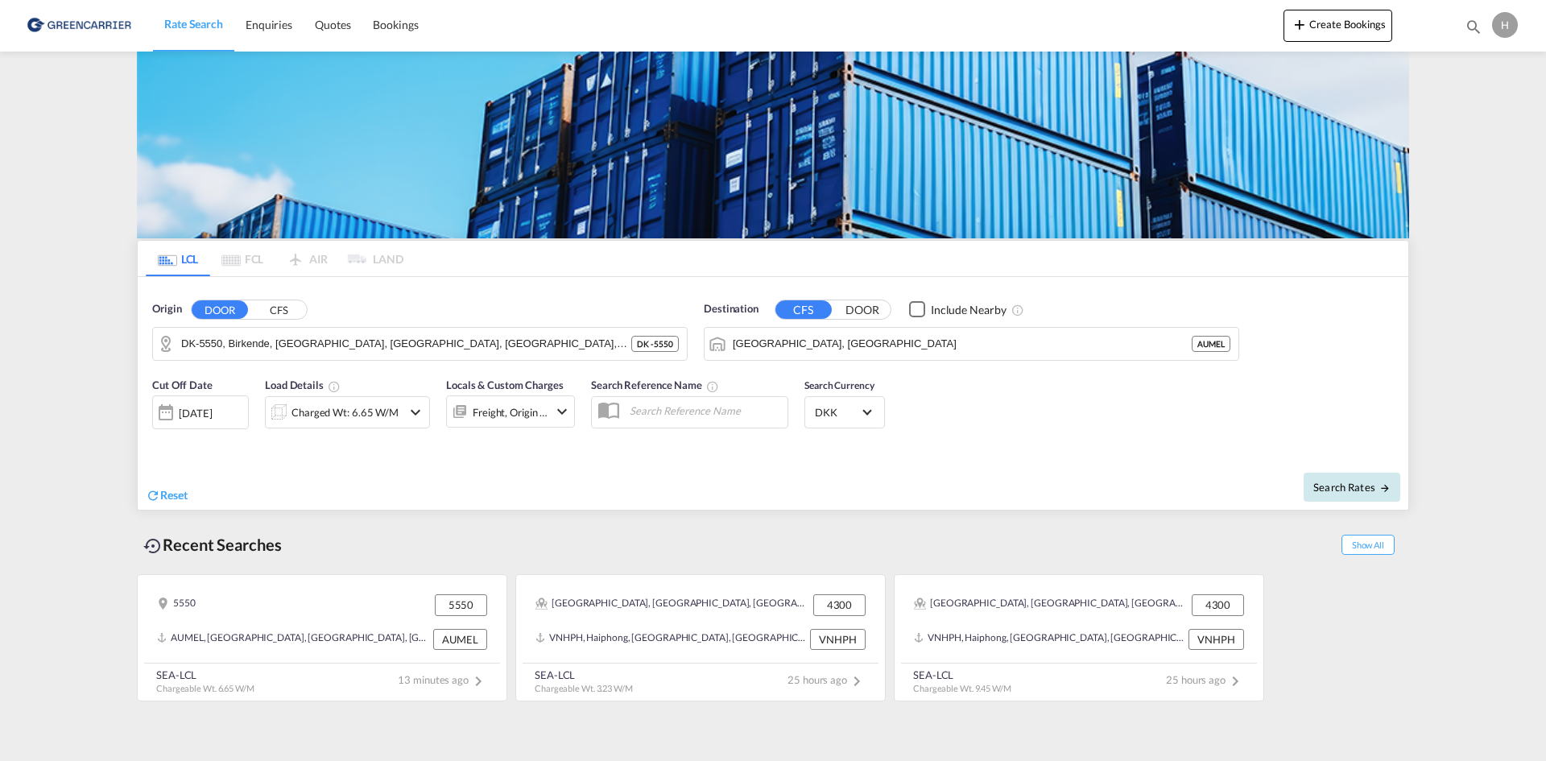
click at [1322, 482] on span "Search Rates" at bounding box center [1351, 487] width 77 height 13
type input "5550 to AUMEL / 12 Sep 2025"
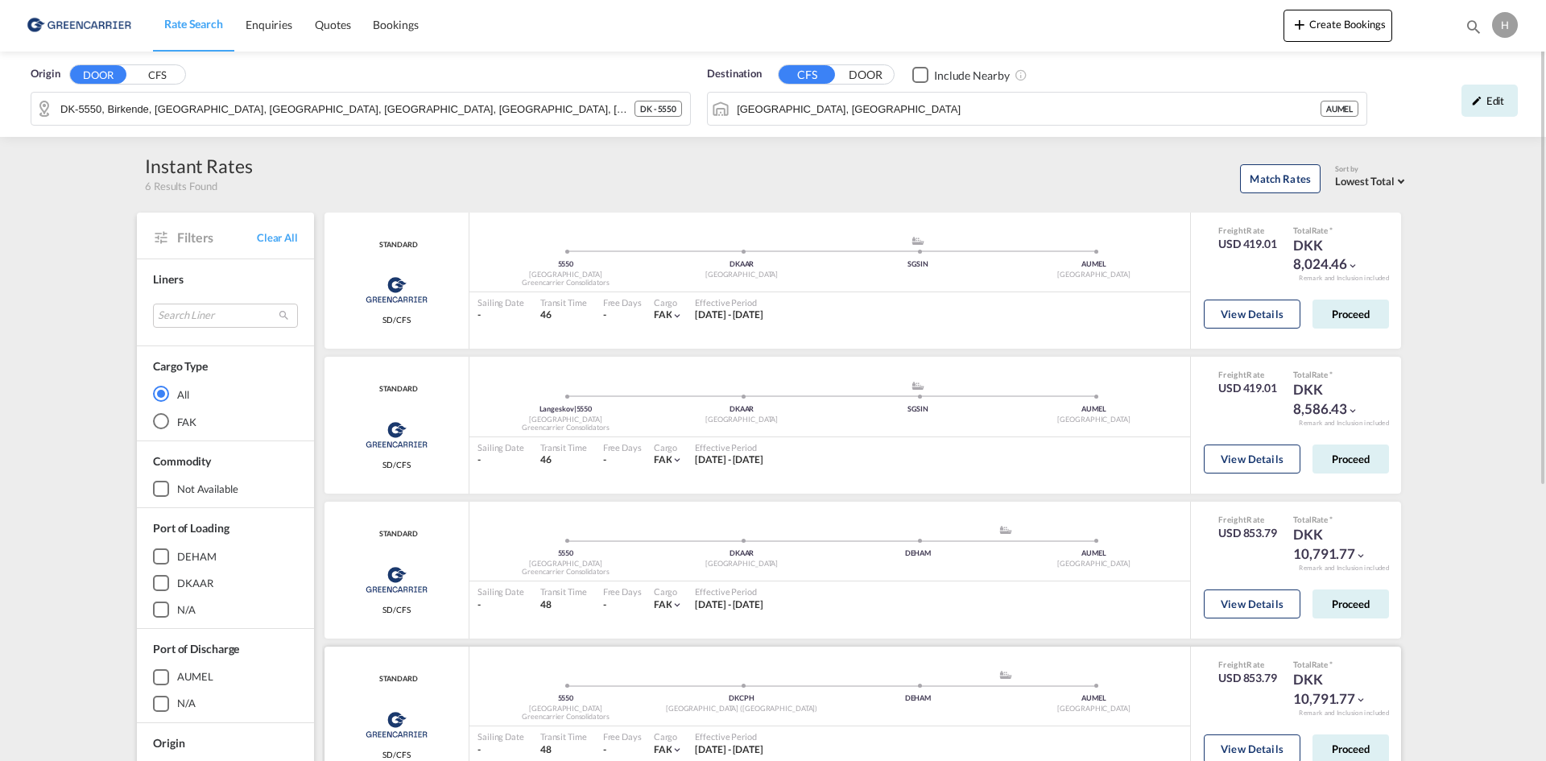
scroll to position [161, 0]
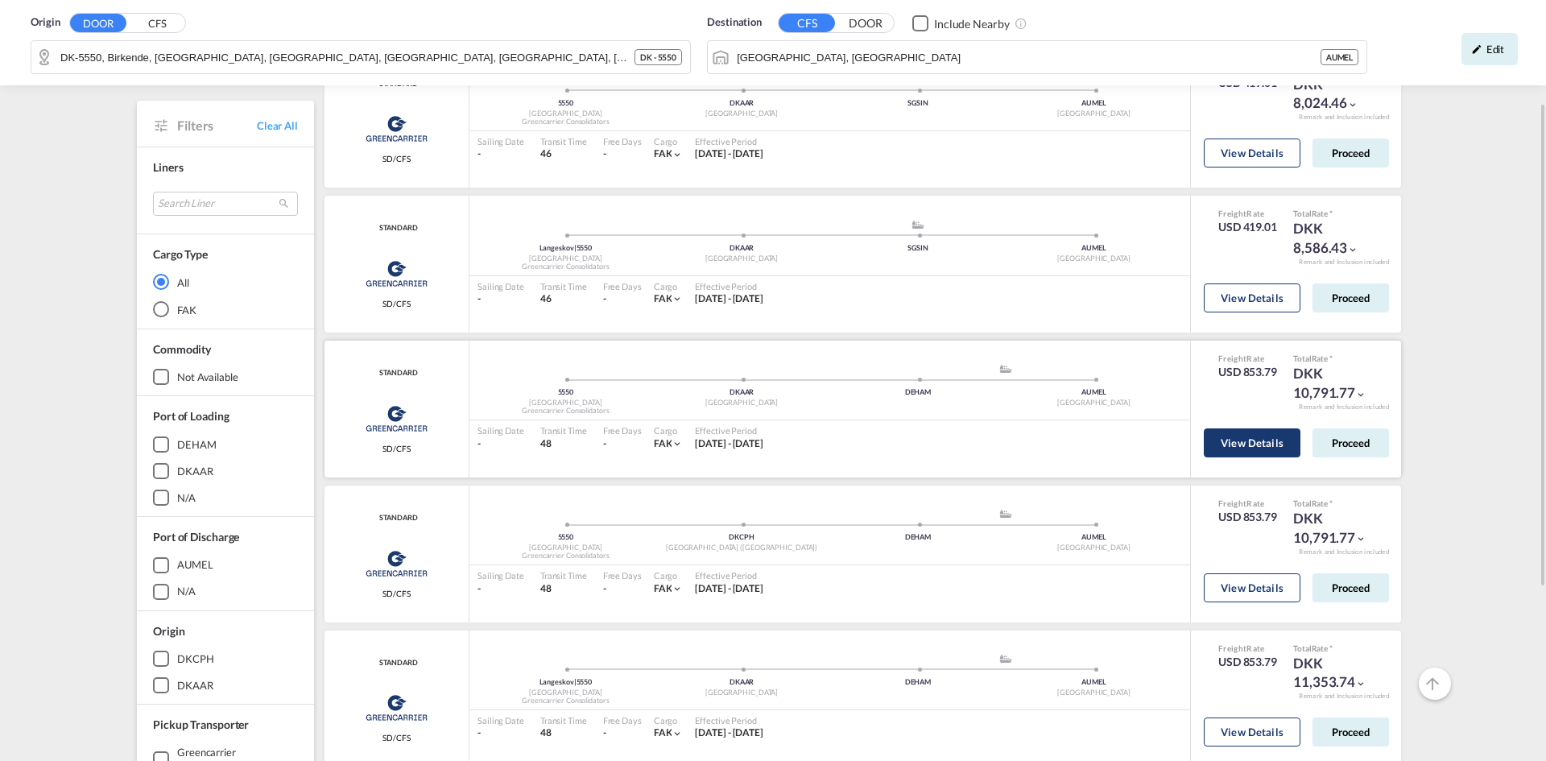
click at [1267, 445] on button "View Details" at bounding box center [1252, 442] width 97 height 29
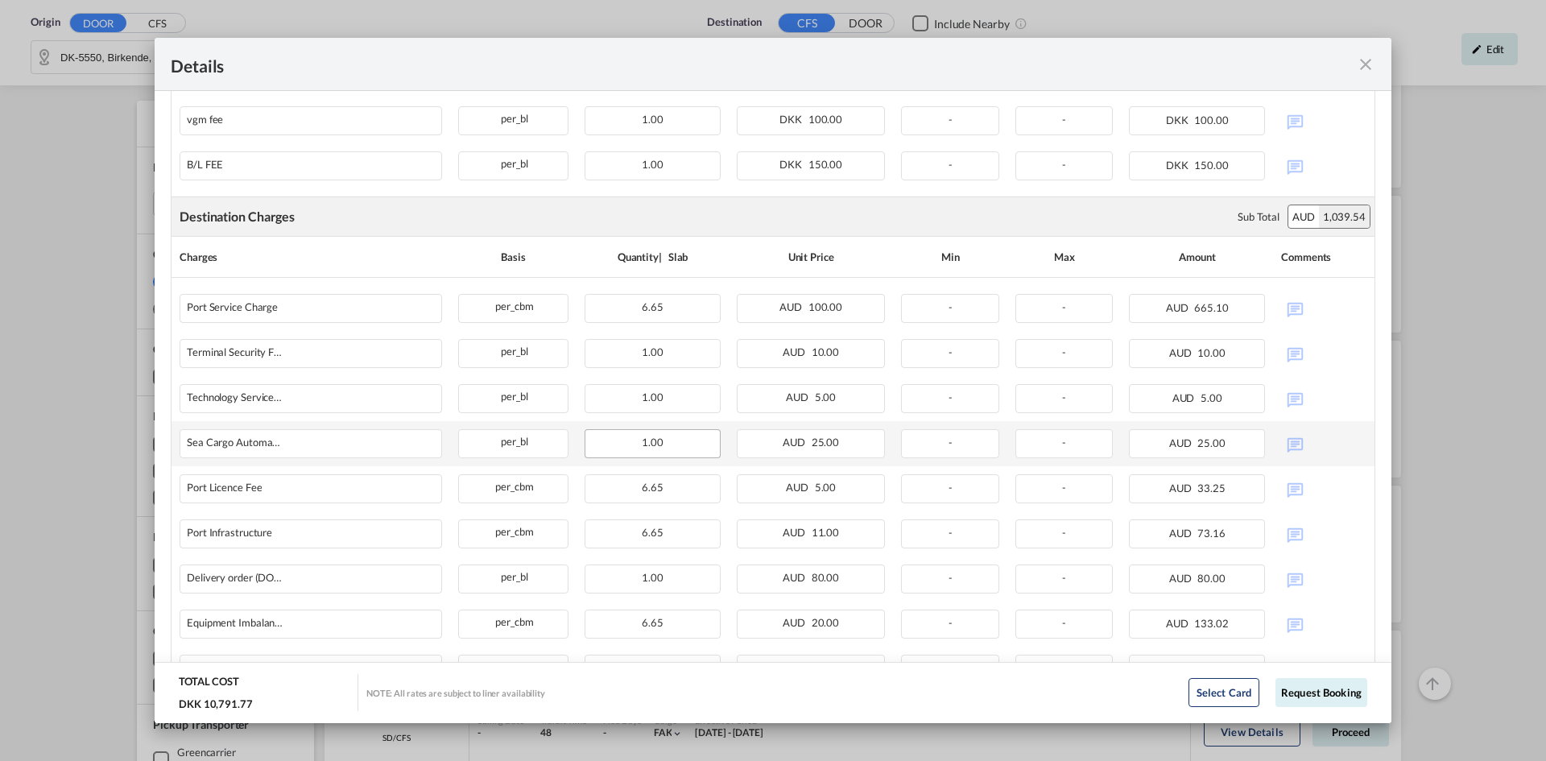
scroll to position [730, 0]
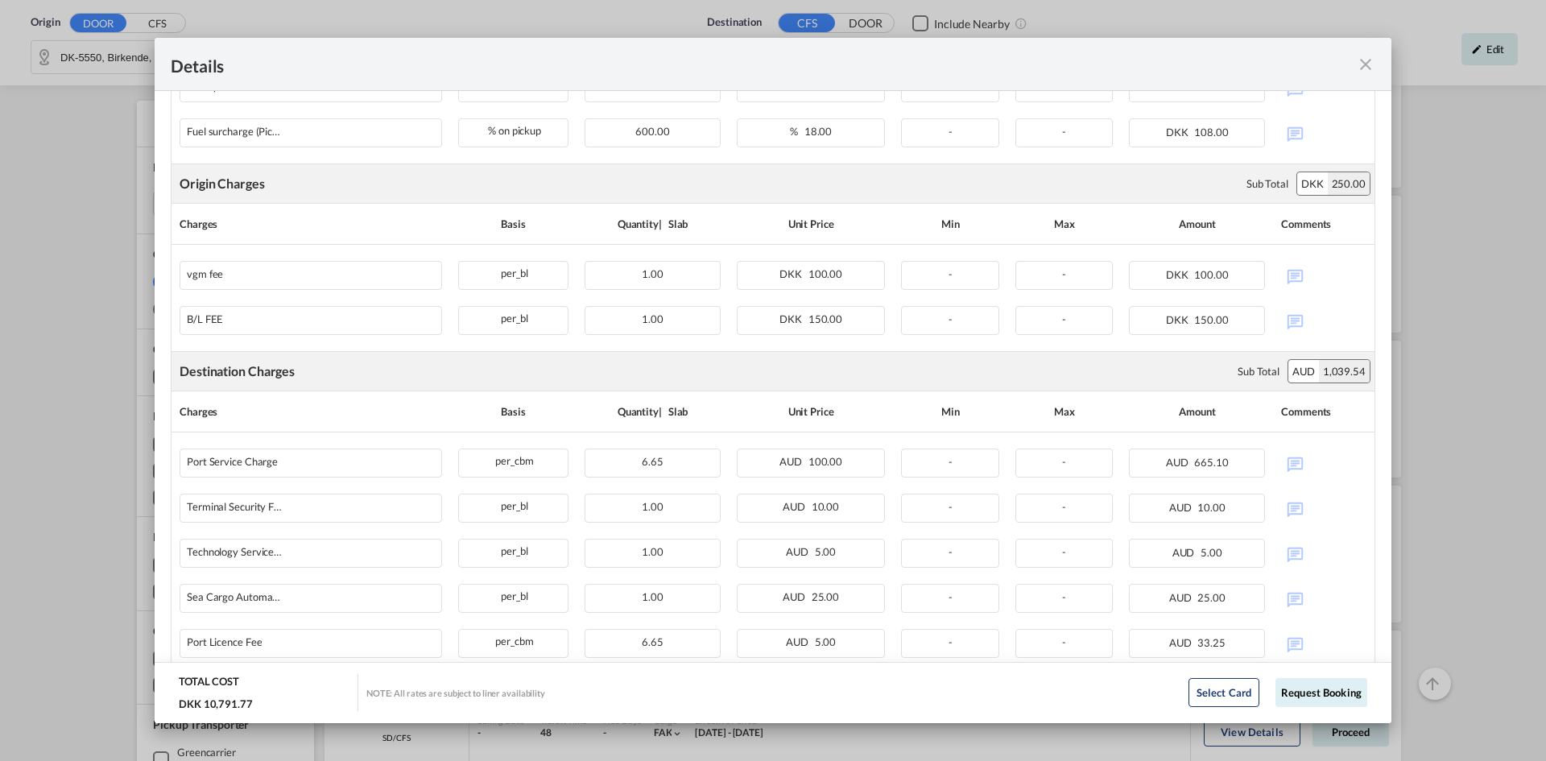
click at [1330, 372] on div "1,039.54" at bounding box center [1344, 371] width 51 height 23
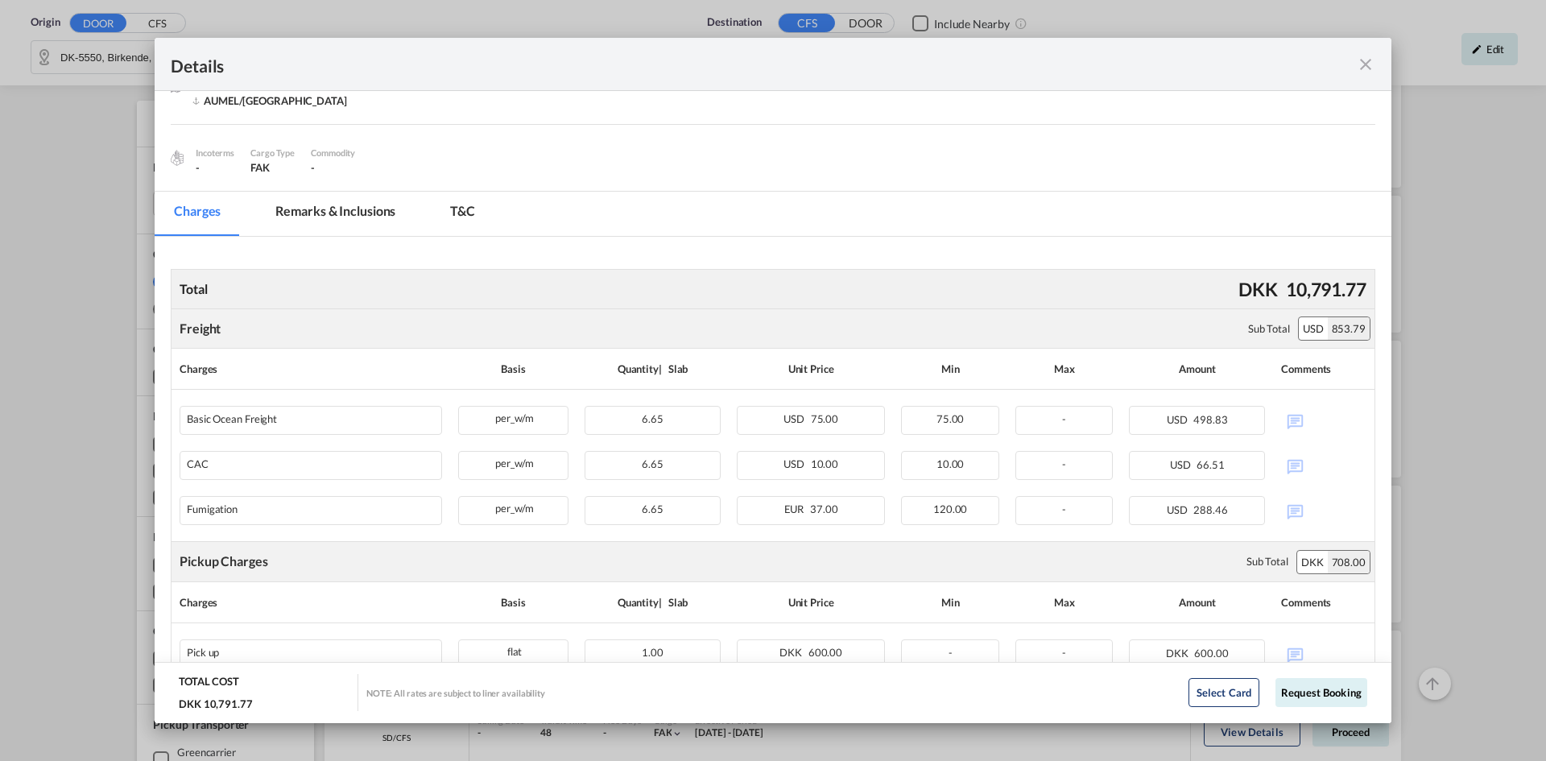
scroll to position [161, 0]
click at [1328, 338] on div "853.79" at bounding box center [1349, 331] width 42 height 23
click at [1328, 329] on div "853.79" at bounding box center [1349, 331] width 42 height 23
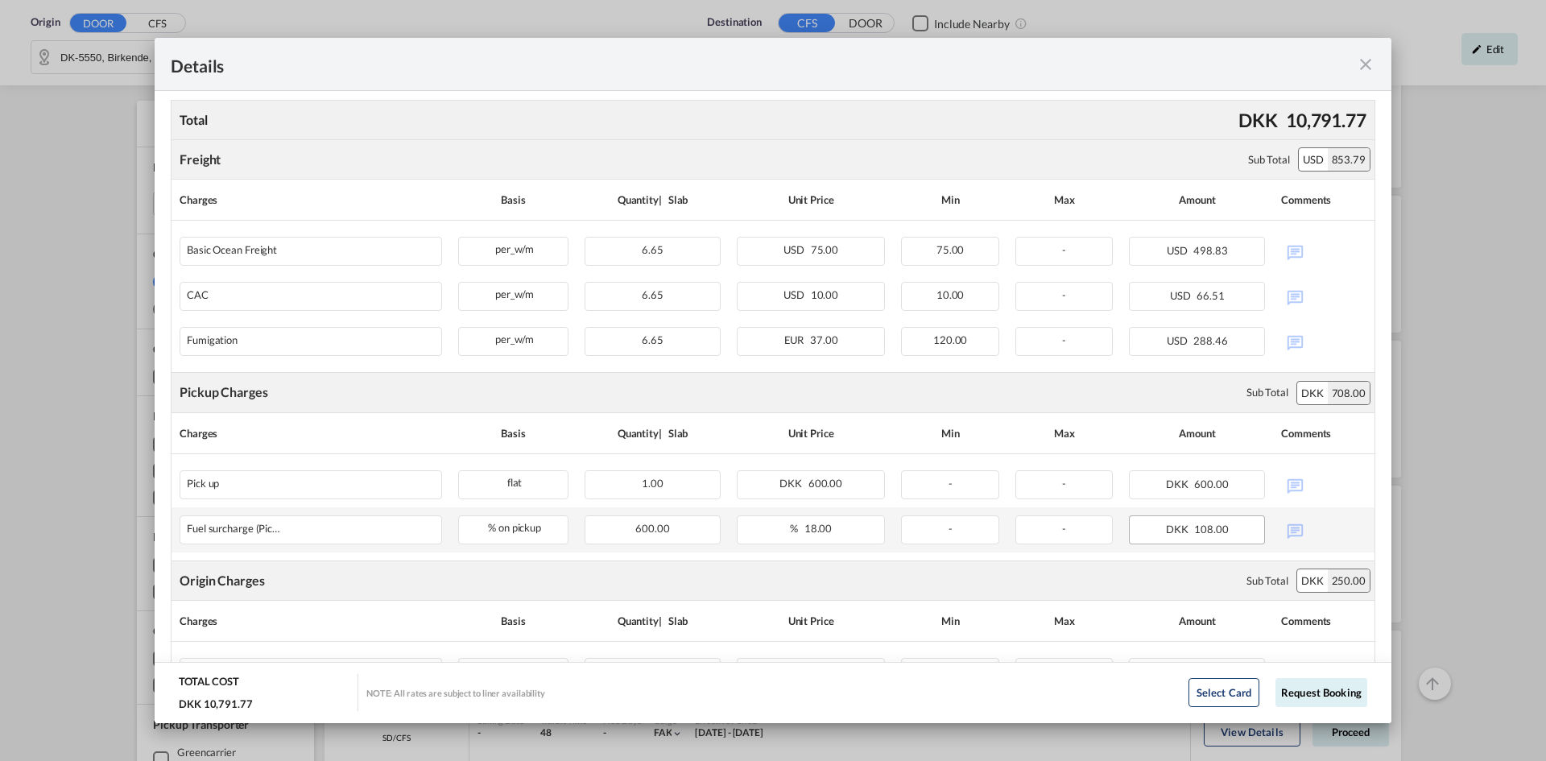
scroll to position [327, 0]
